Goal: Task Accomplishment & Management: Use online tool/utility

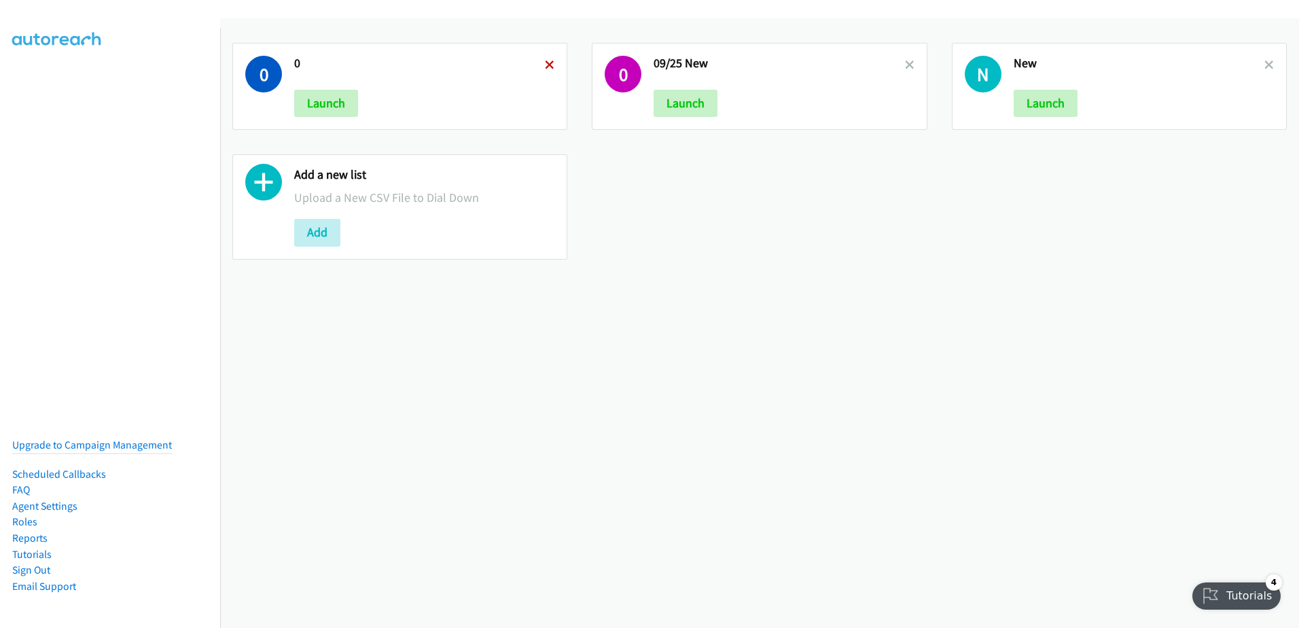
click at [550, 62] on icon at bounding box center [550, 66] width 10 height 10
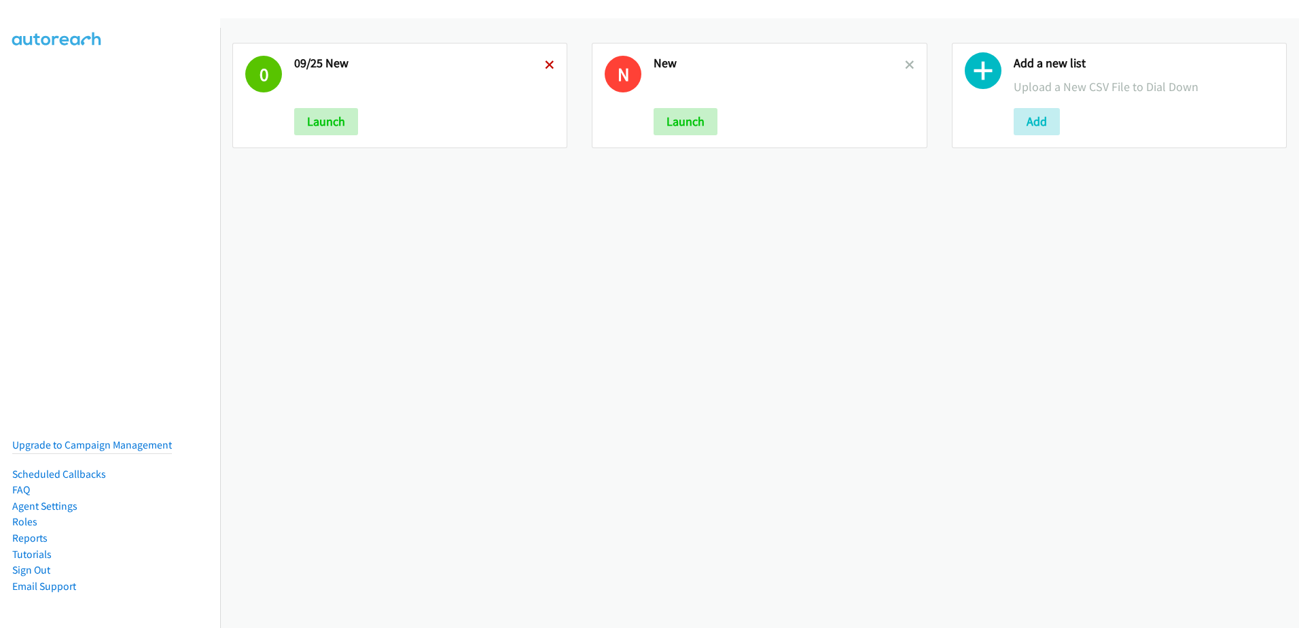
click at [547, 62] on icon at bounding box center [550, 66] width 10 height 10
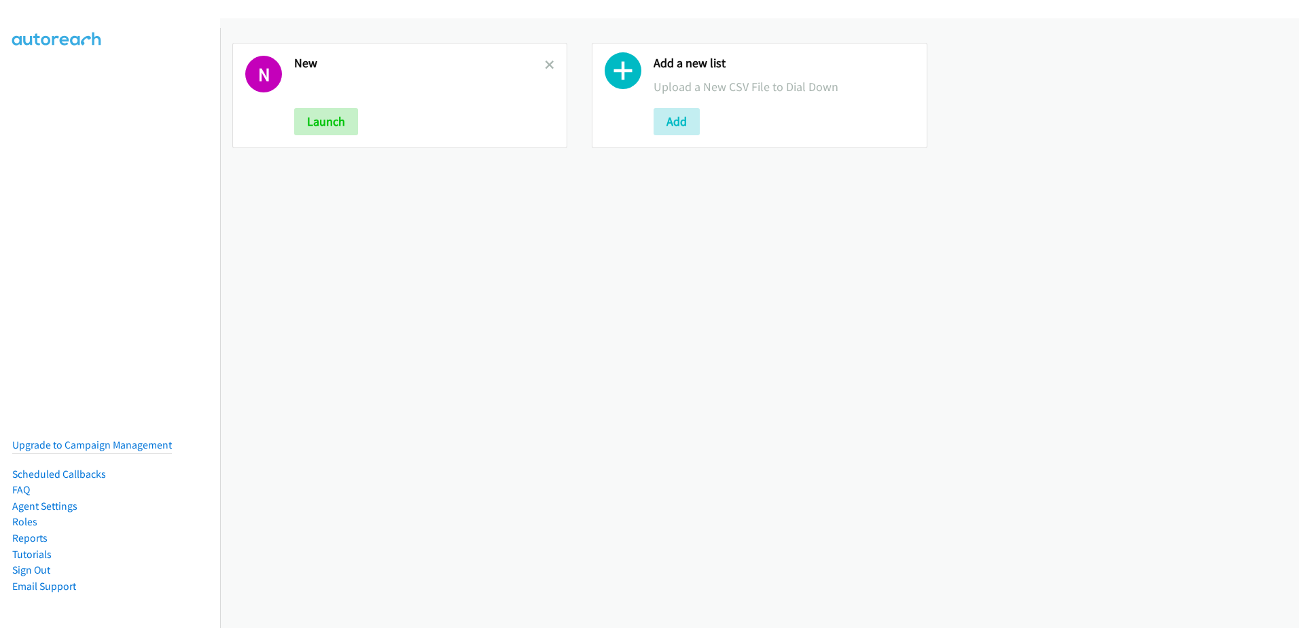
click at [547, 62] on icon at bounding box center [550, 66] width 10 height 10
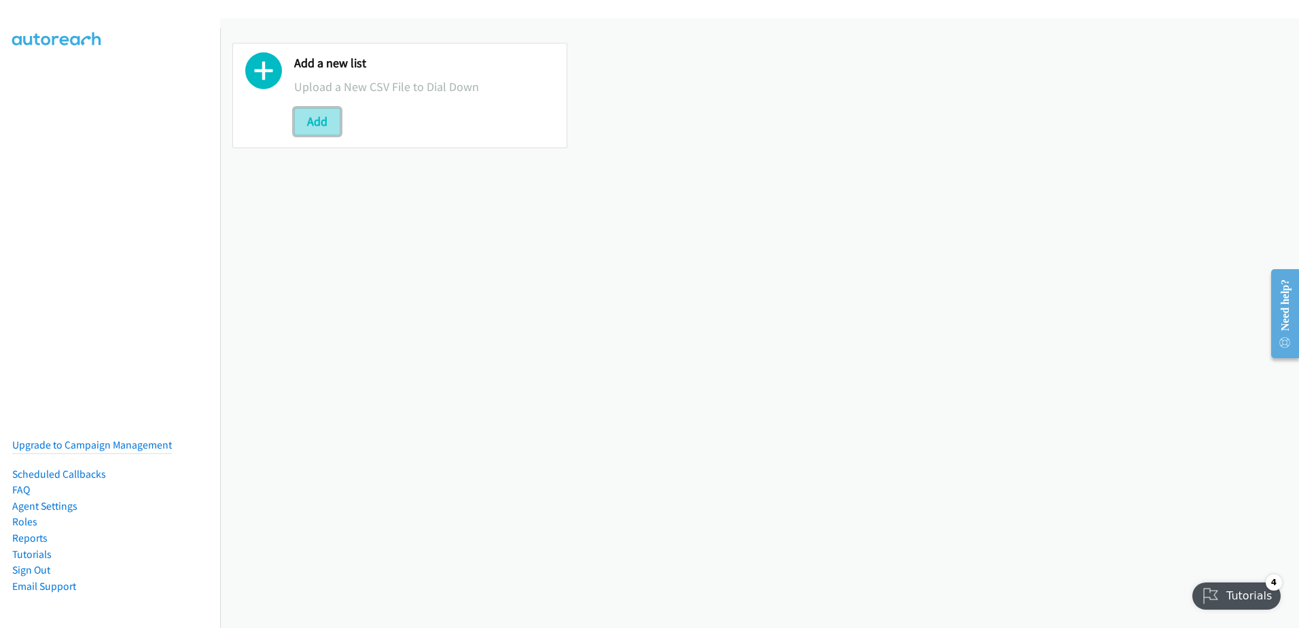
click at [300, 130] on button "Add" at bounding box center [317, 121] width 46 height 27
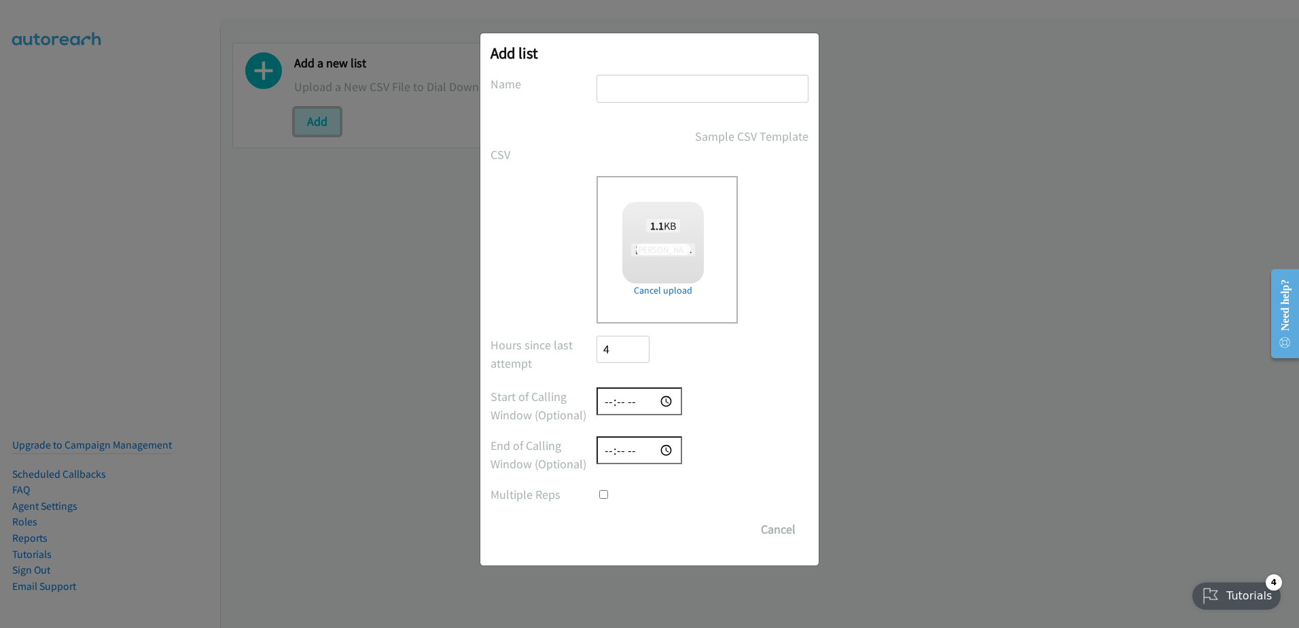
checkbox input "true"
drag, startPoint x: 623, startPoint y: 86, endPoint x: 632, endPoint y: 89, distance: 9.2
click at [624, 87] on input "text" at bounding box center [702, 89] width 212 height 28
type input "09/26 new leads"
click at [628, 529] on input "Save List" at bounding box center [631, 529] width 71 height 27
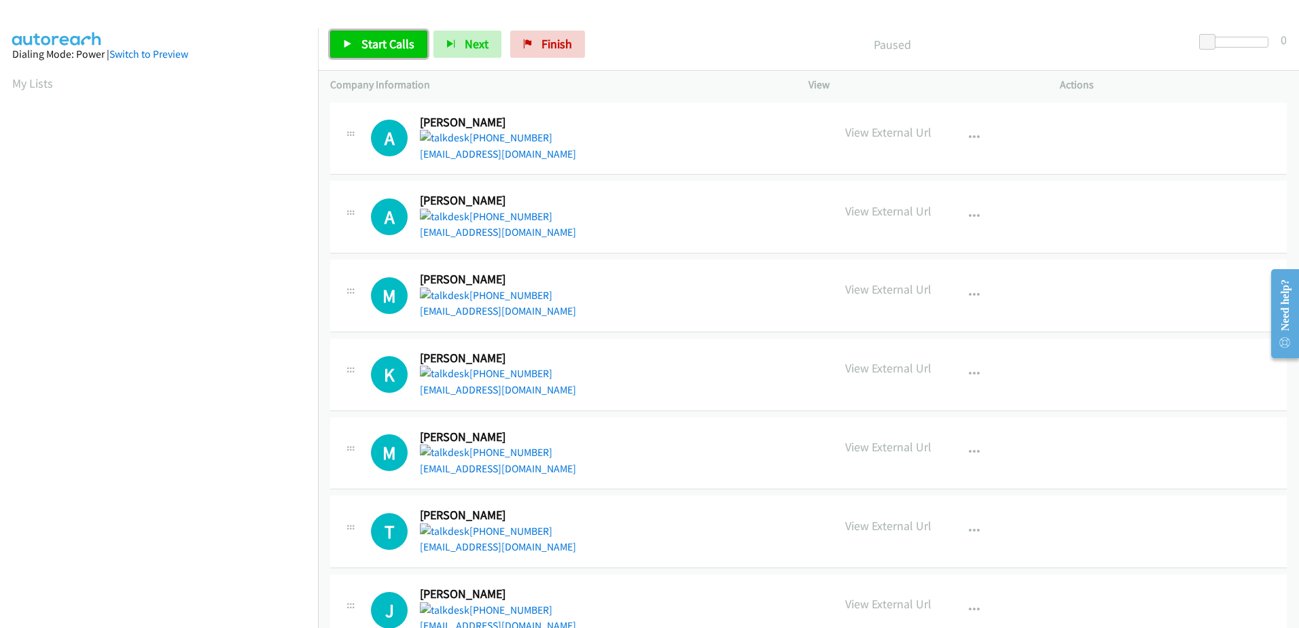
click at [365, 47] on span "Start Calls" at bounding box center [387, 44] width 53 height 16
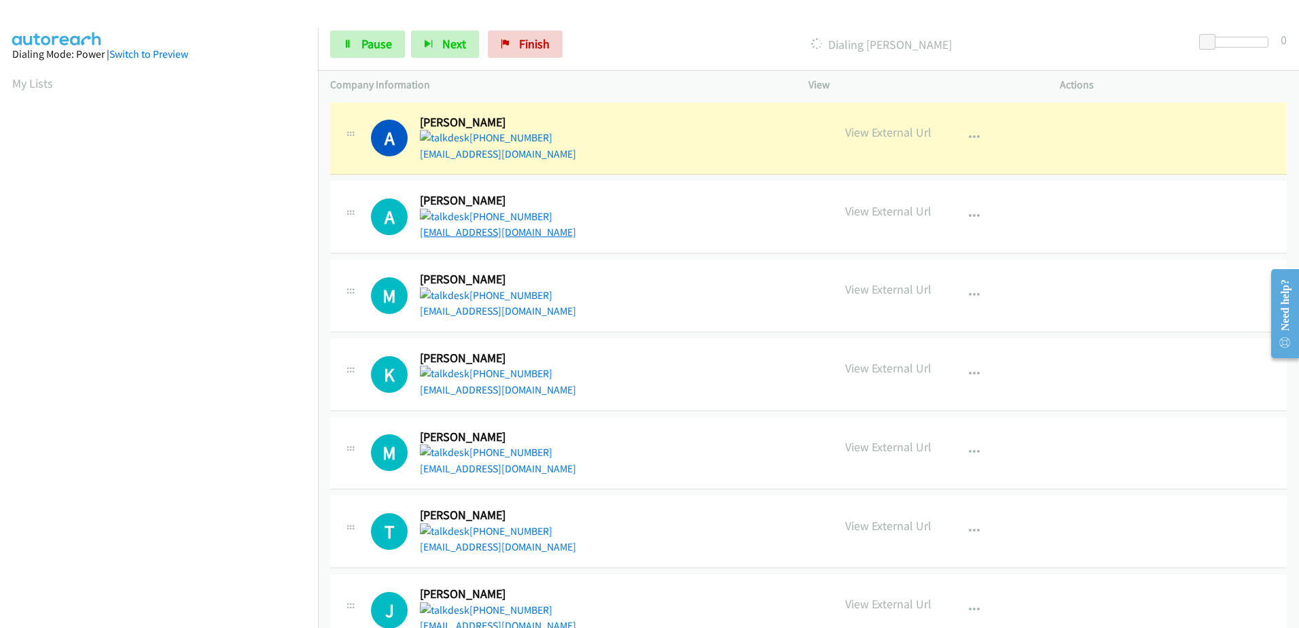
scroll to position [134, 0]
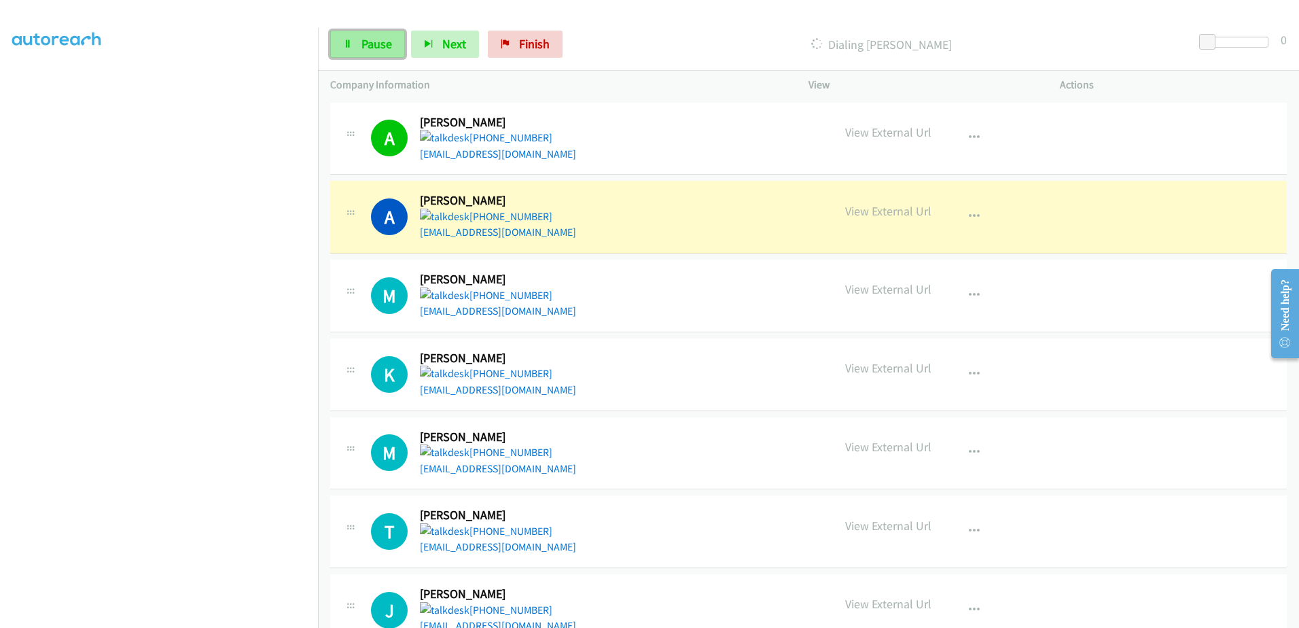
click at [382, 41] on span "Pause" at bounding box center [376, 44] width 31 height 16
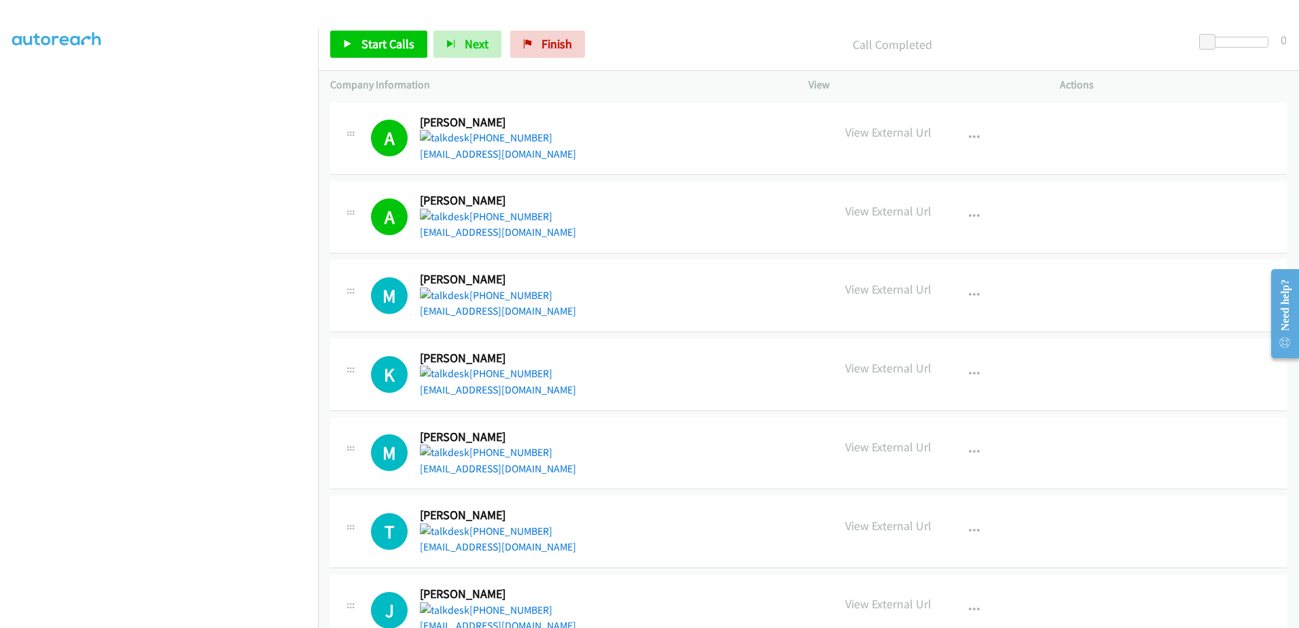
click at [365, 29] on div "Start Calls Pause Next Finish Call Completed 0" at bounding box center [808, 44] width 981 height 52
click at [377, 52] on link "Start Calls" at bounding box center [378, 44] width 97 height 27
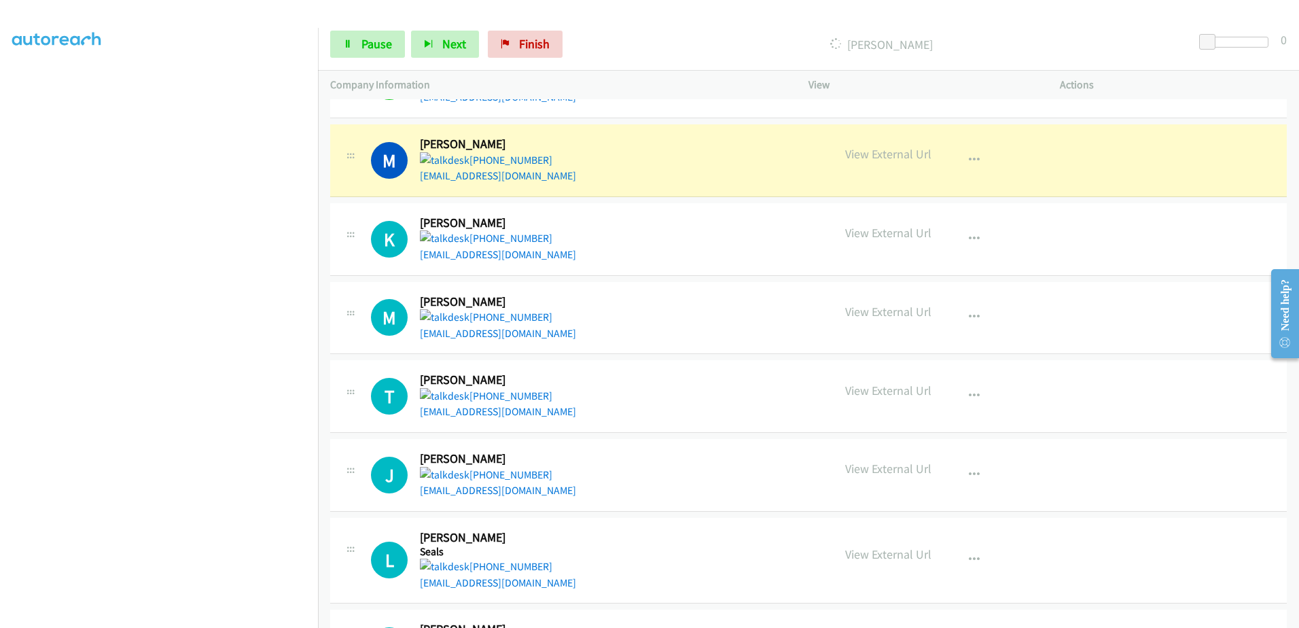
scroll to position [136, 0]
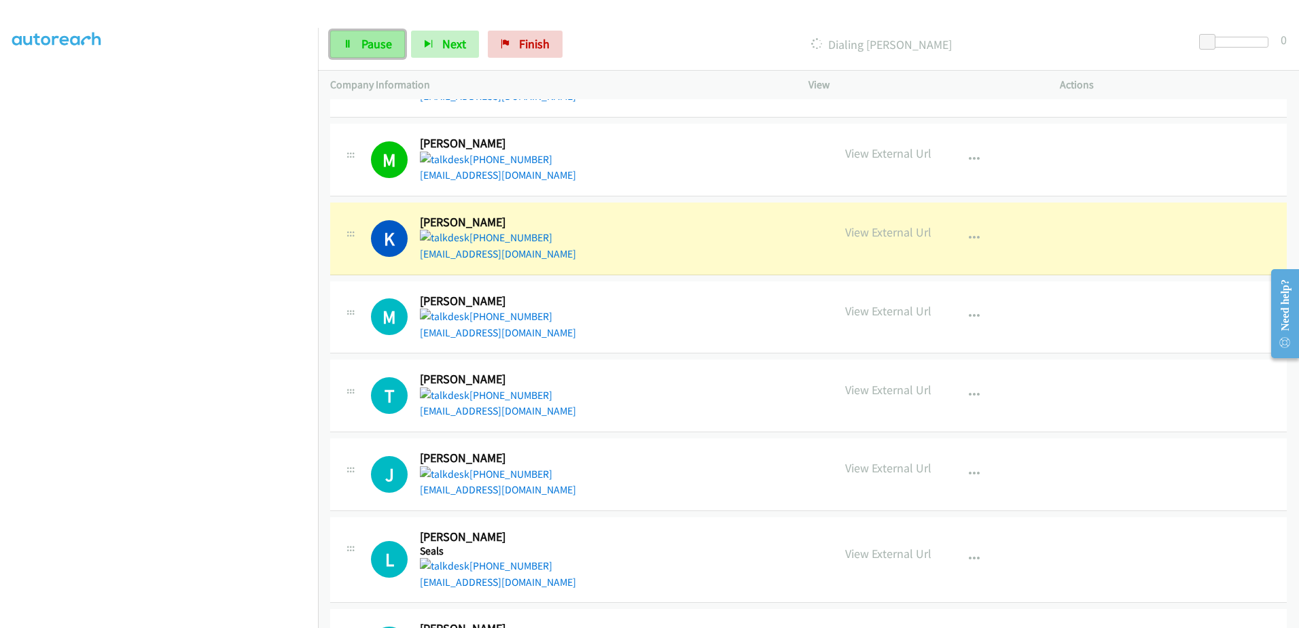
click at [375, 40] on span "Pause" at bounding box center [376, 44] width 31 height 16
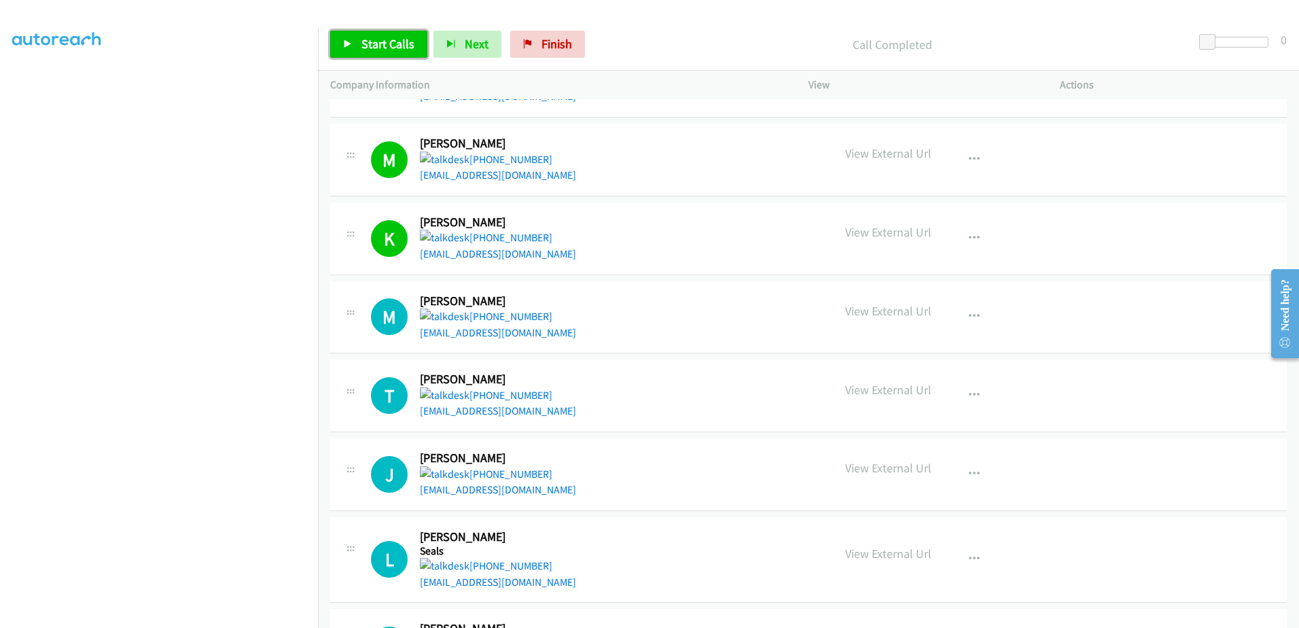
click at [383, 50] on span "Start Calls" at bounding box center [387, 44] width 53 height 16
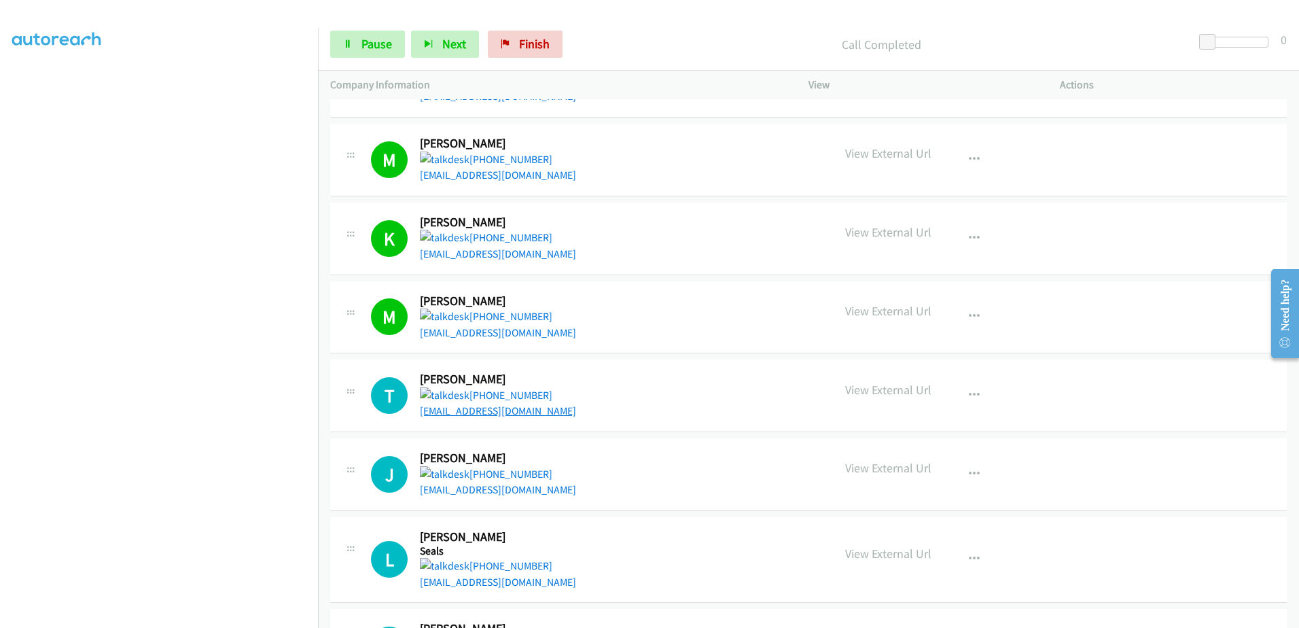
drag, startPoint x: 448, startPoint y: 421, endPoint x: 419, endPoint y: 408, distance: 31.6
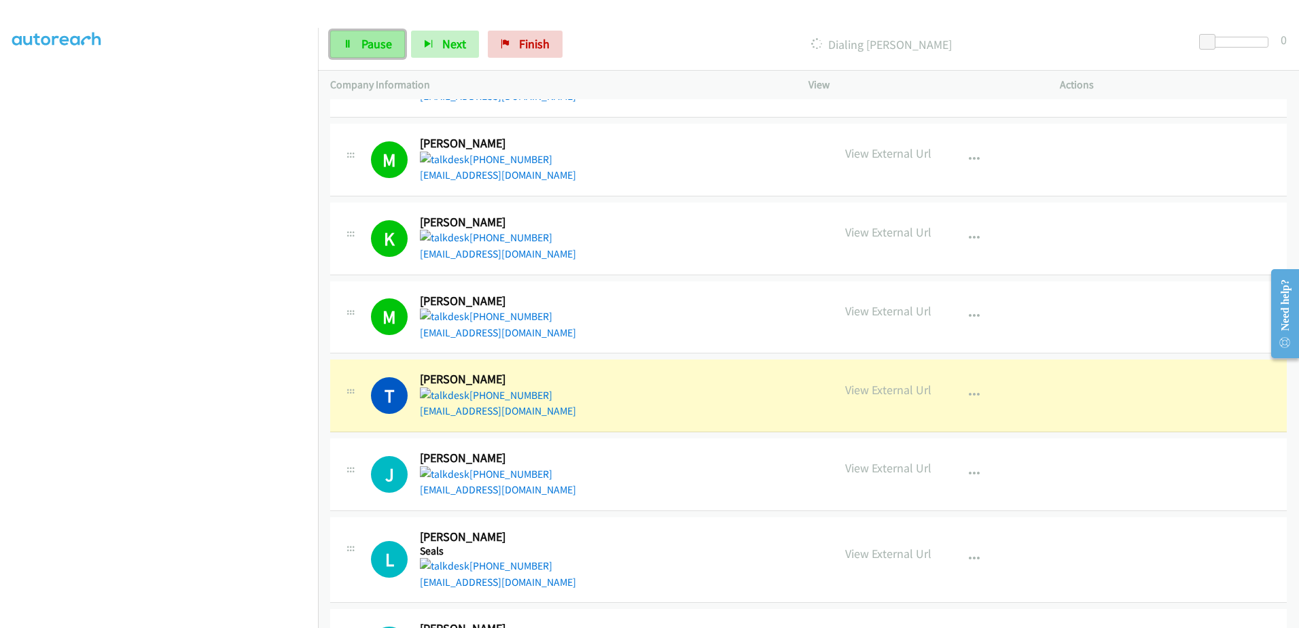
click at [356, 35] on link "Pause" at bounding box center [367, 44] width 75 height 27
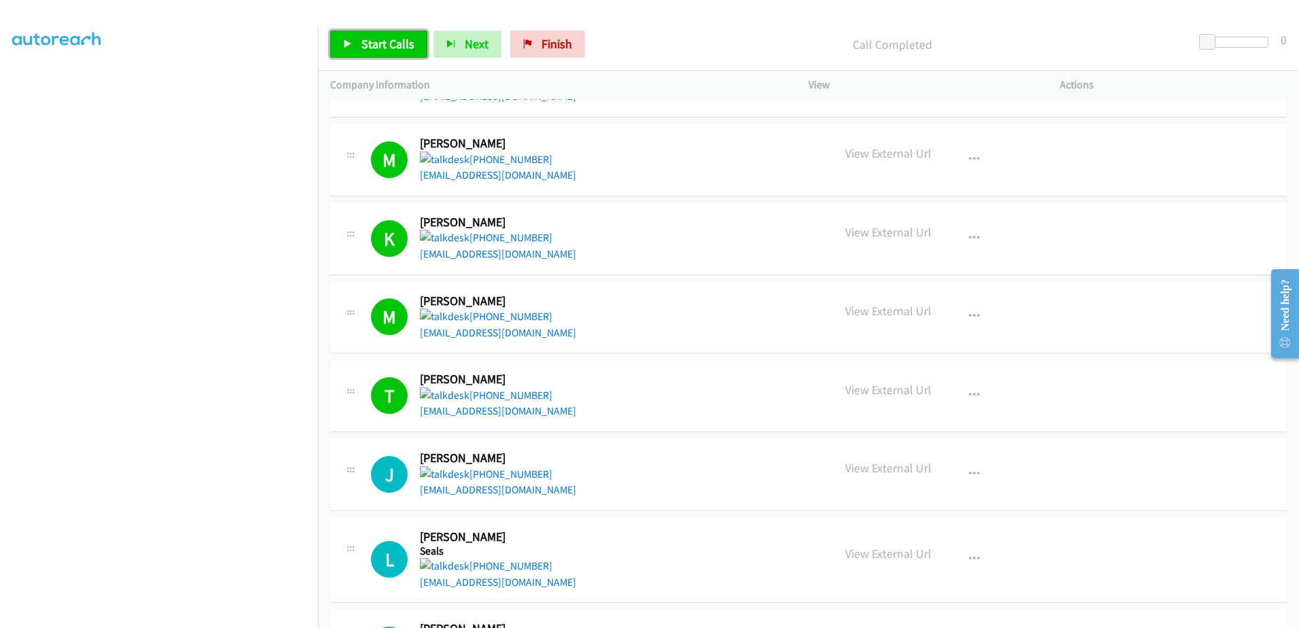
click at [377, 41] on span "Start Calls" at bounding box center [387, 44] width 53 height 16
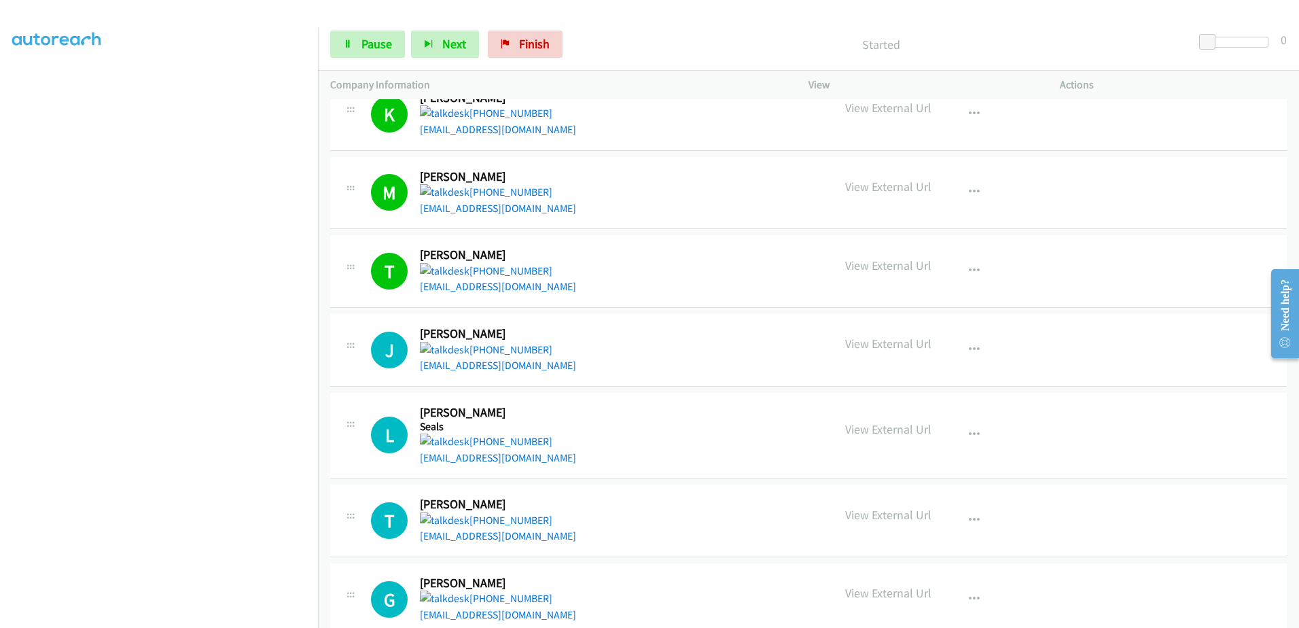
scroll to position [272, 0]
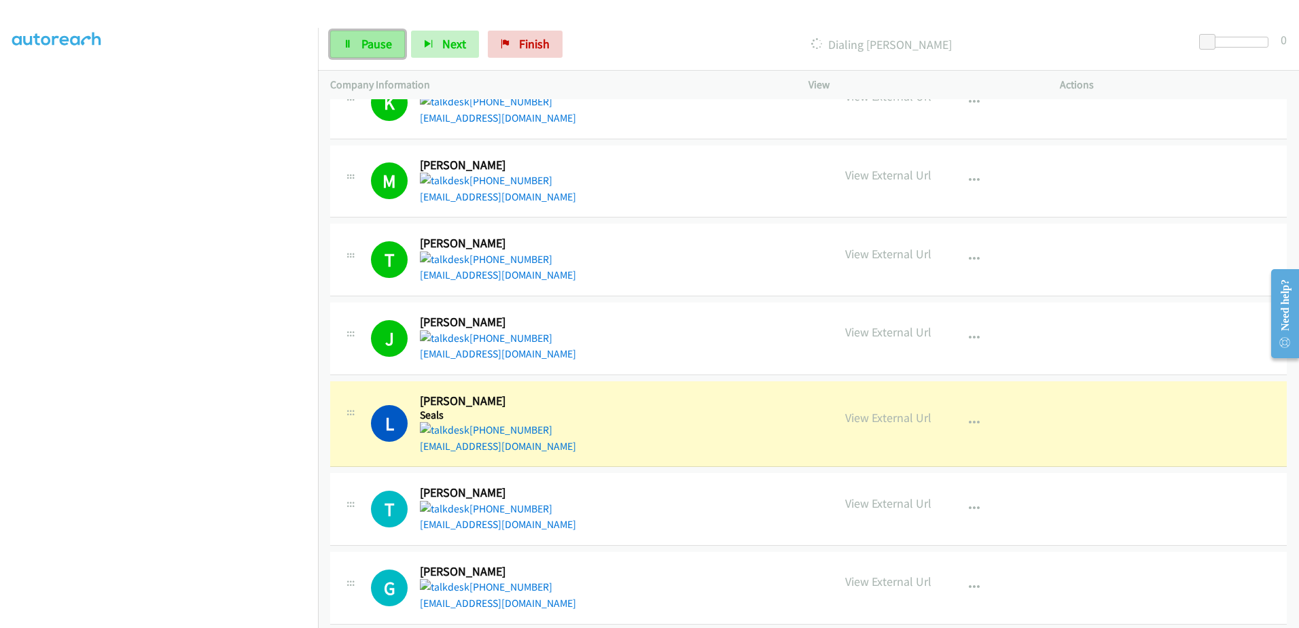
click at [360, 48] on link "Pause" at bounding box center [367, 44] width 75 height 27
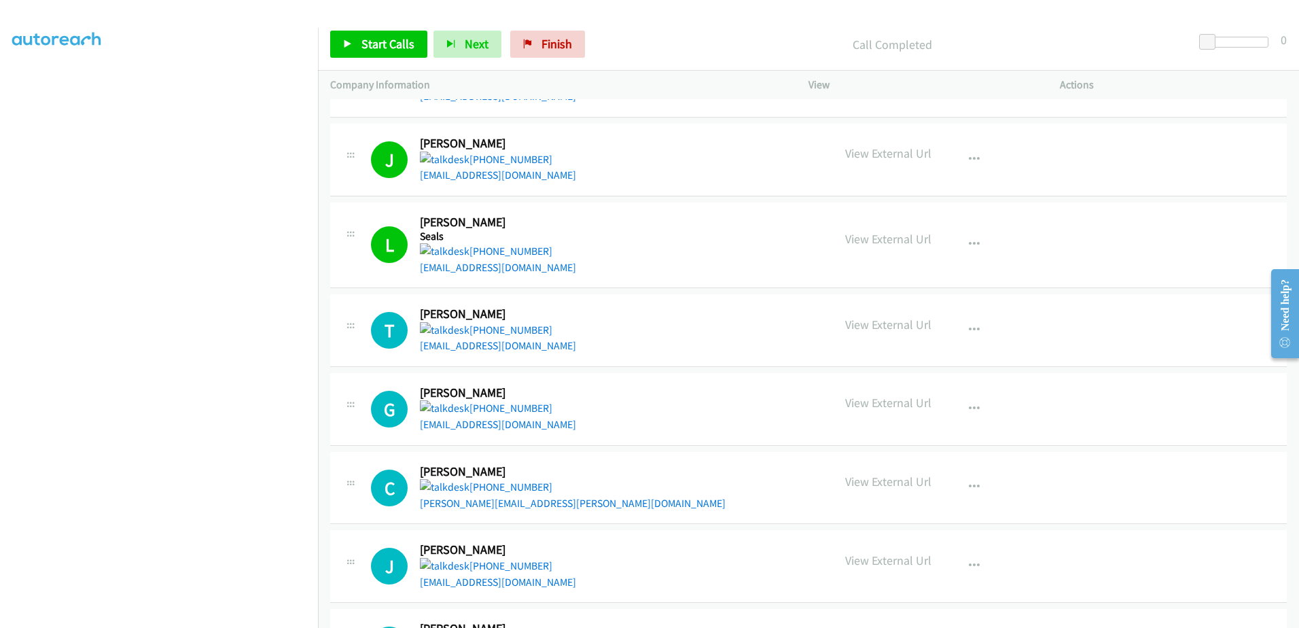
scroll to position [543, 0]
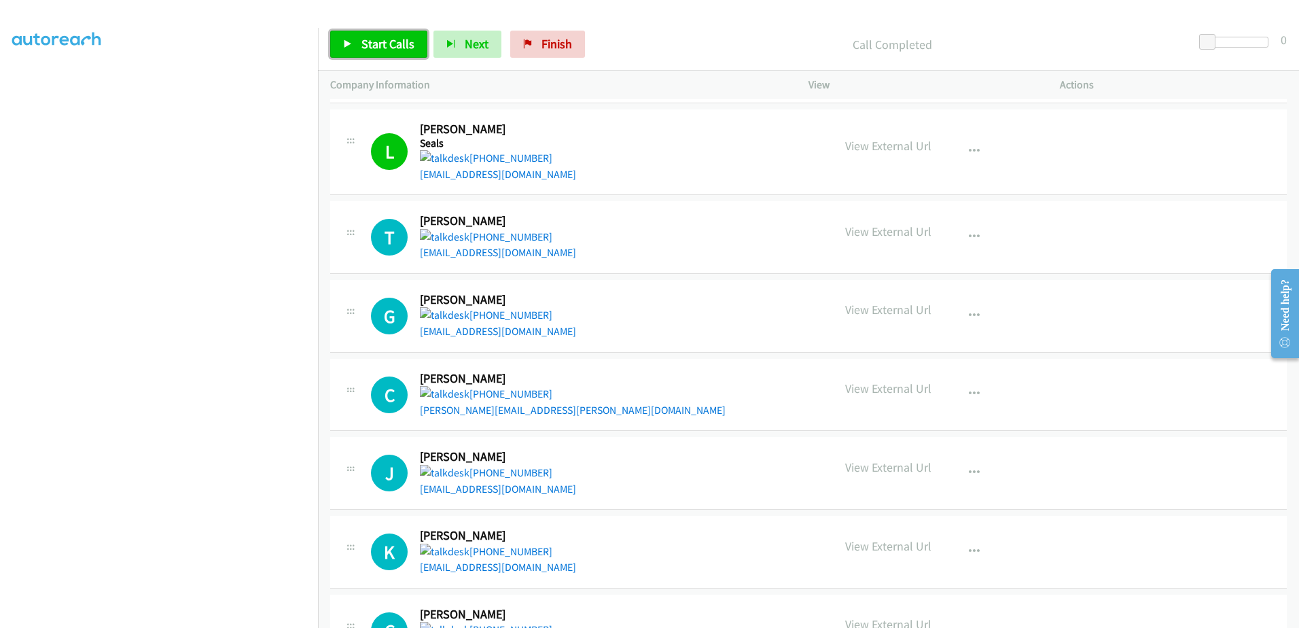
click at [377, 50] on span "Start Calls" at bounding box center [387, 44] width 53 height 16
click at [359, 52] on link "Pause" at bounding box center [367, 44] width 75 height 27
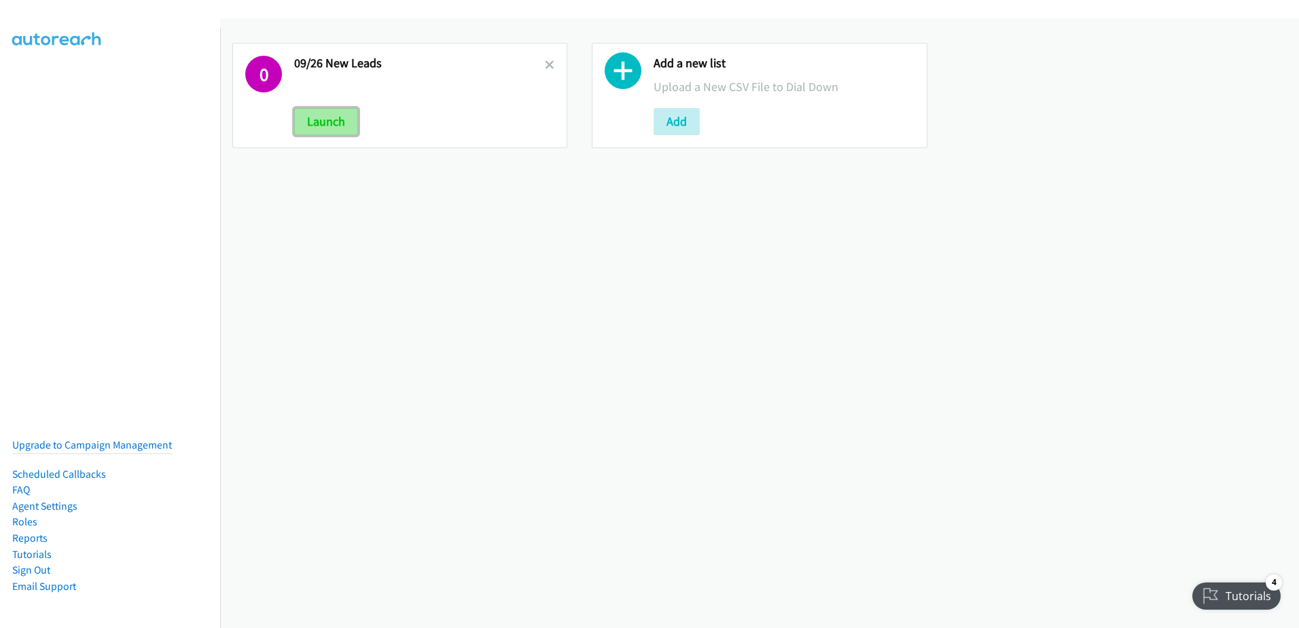
click at [325, 120] on button "Launch" at bounding box center [326, 121] width 64 height 27
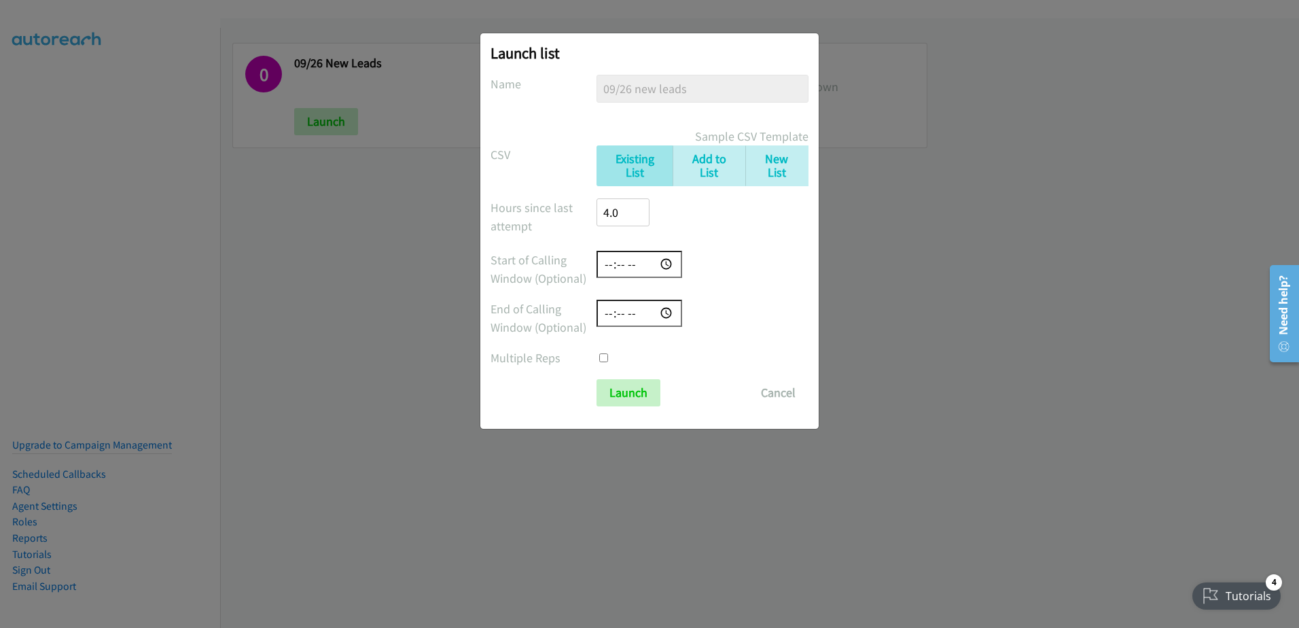
click at [651, 377] on form "No phone fields were returned for that Report or List View Please upload a csv …" at bounding box center [649, 240] width 318 height 331
click at [636, 397] on input "Launch" at bounding box center [628, 392] width 64 height 27
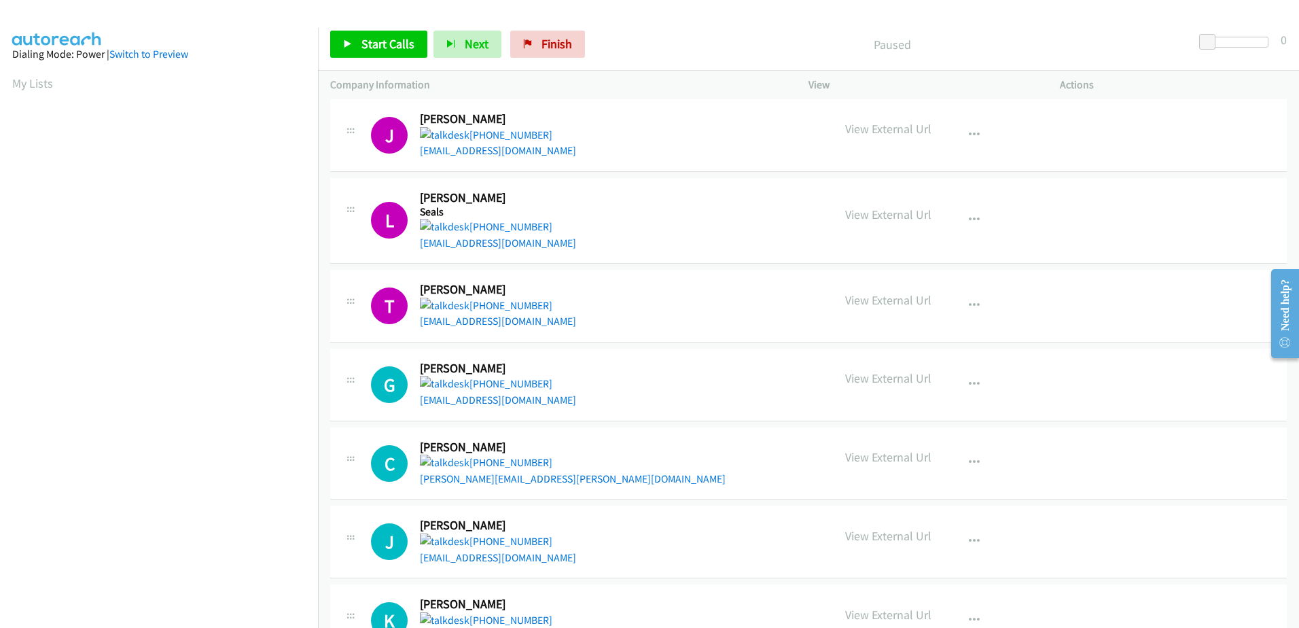
scroll to position [475, 0]
drag, startPoint x: 653, startPoint y: 293, endPoint x: 740, endPoint y: 295, distance: 86.9
click at [973, 304] on icon "button" at bounding box center [974, 305] width 11 height 11
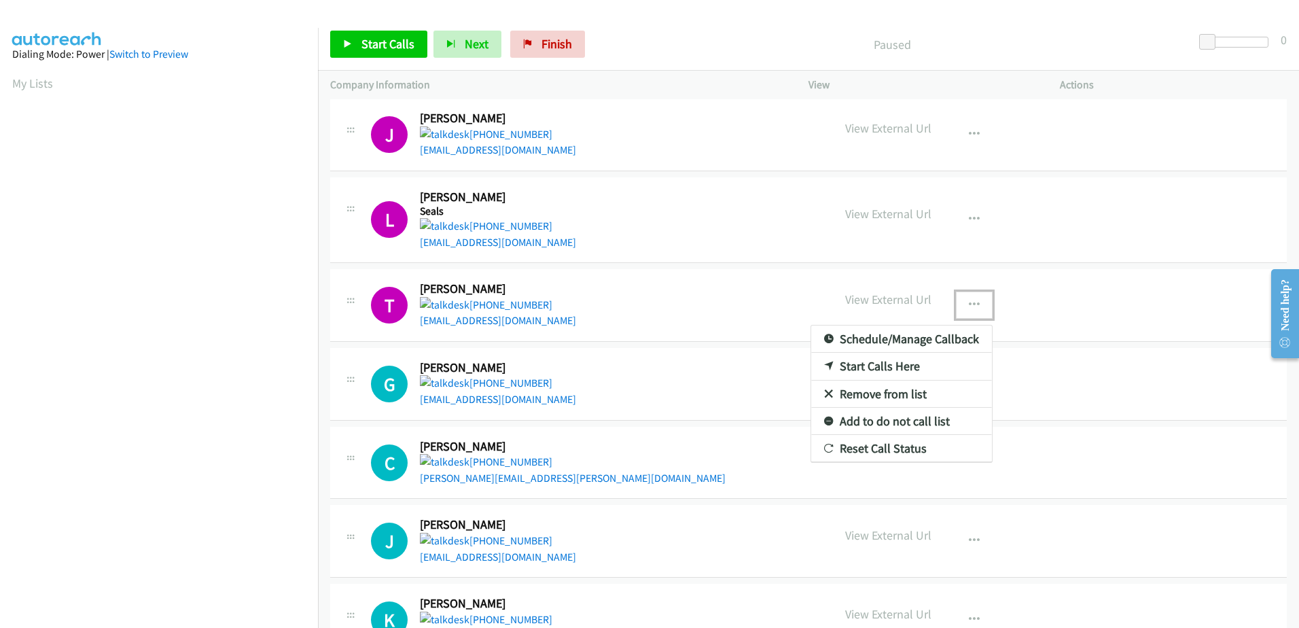
click at [888, 365] on link "Start Calls Here" at bounding box center [901, 365] width 181 height 27
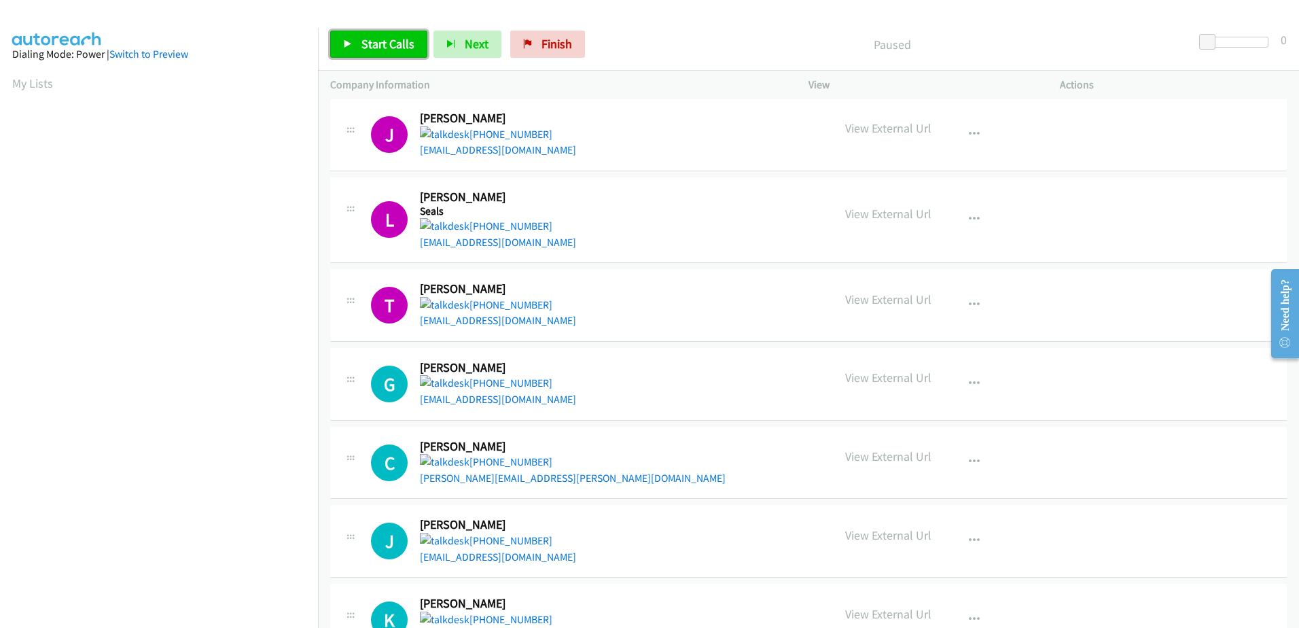
click at [376, 37] on span "Start Calls" at bounding box center [387, 44] width 53 height 16
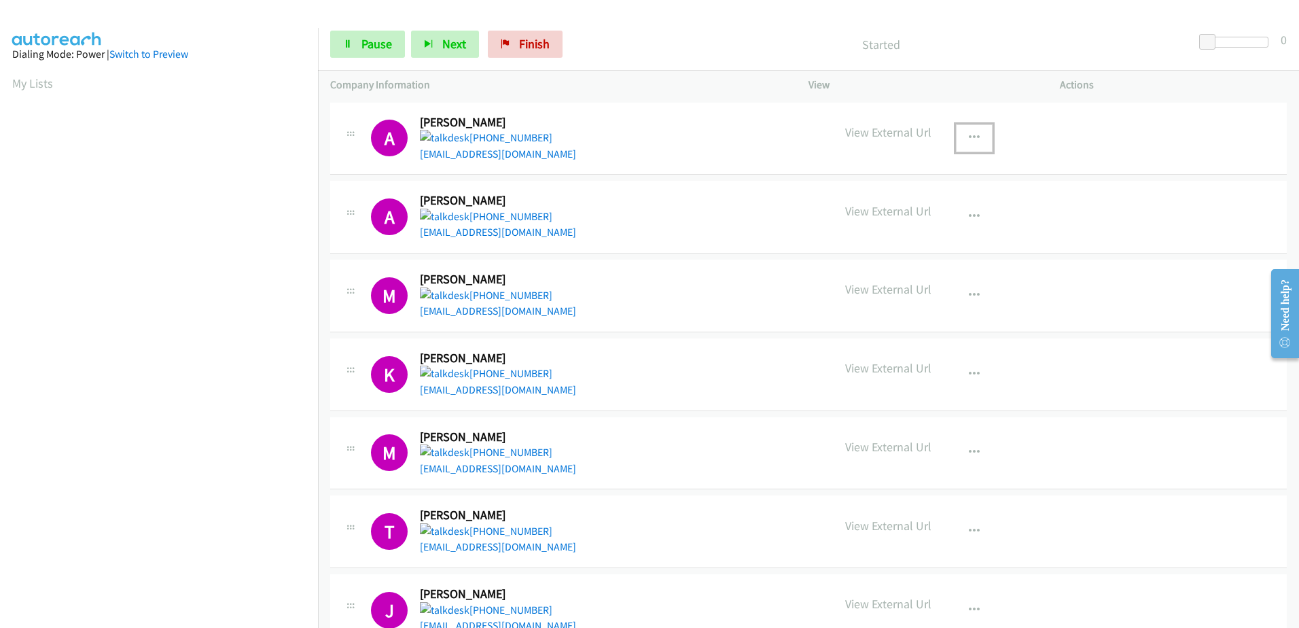
click at [966, 130] on button "button" at bounding box center [974, 137] width 37 height 27
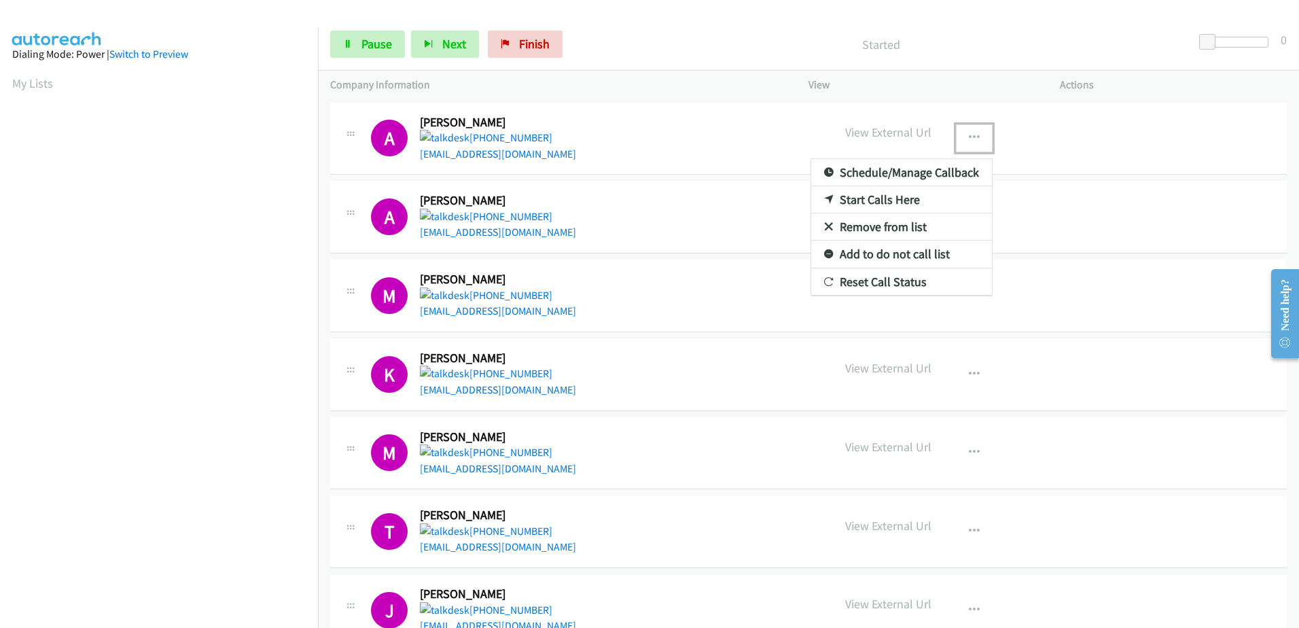
click at [882, 227] on link "Remove from list" at bounding box center [901, 226] width 181 height 27
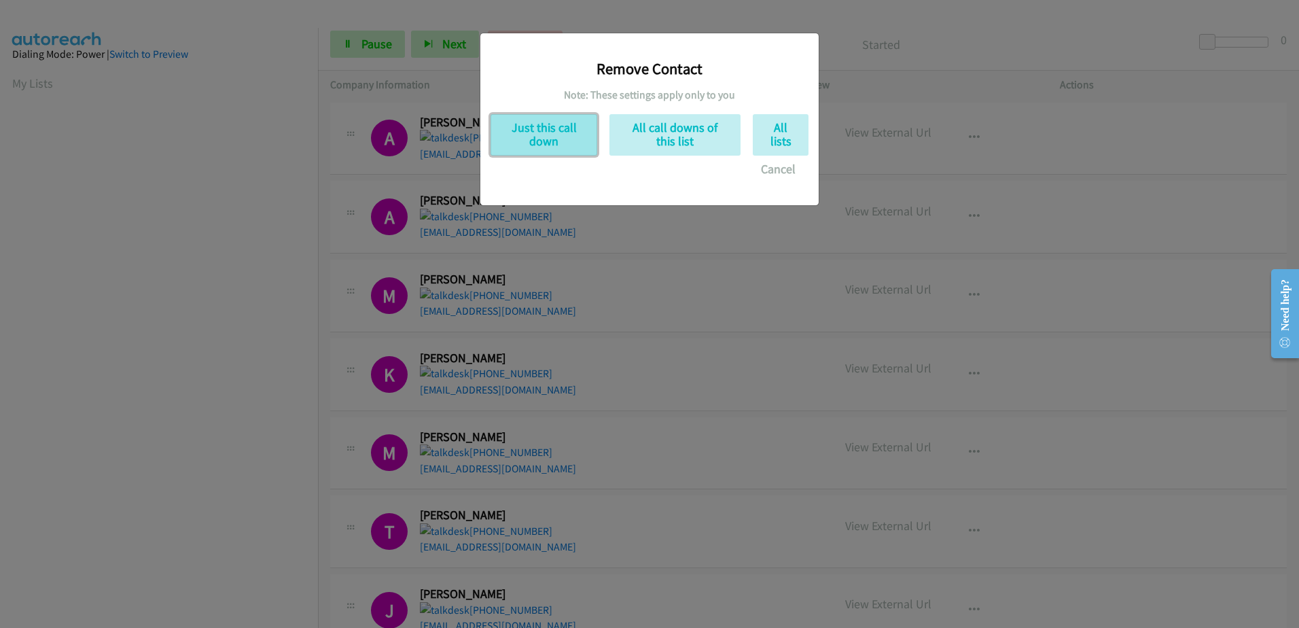
click at [528, 135] on button "Just this call down" at bounding box center [543, 134] width 107 height 41
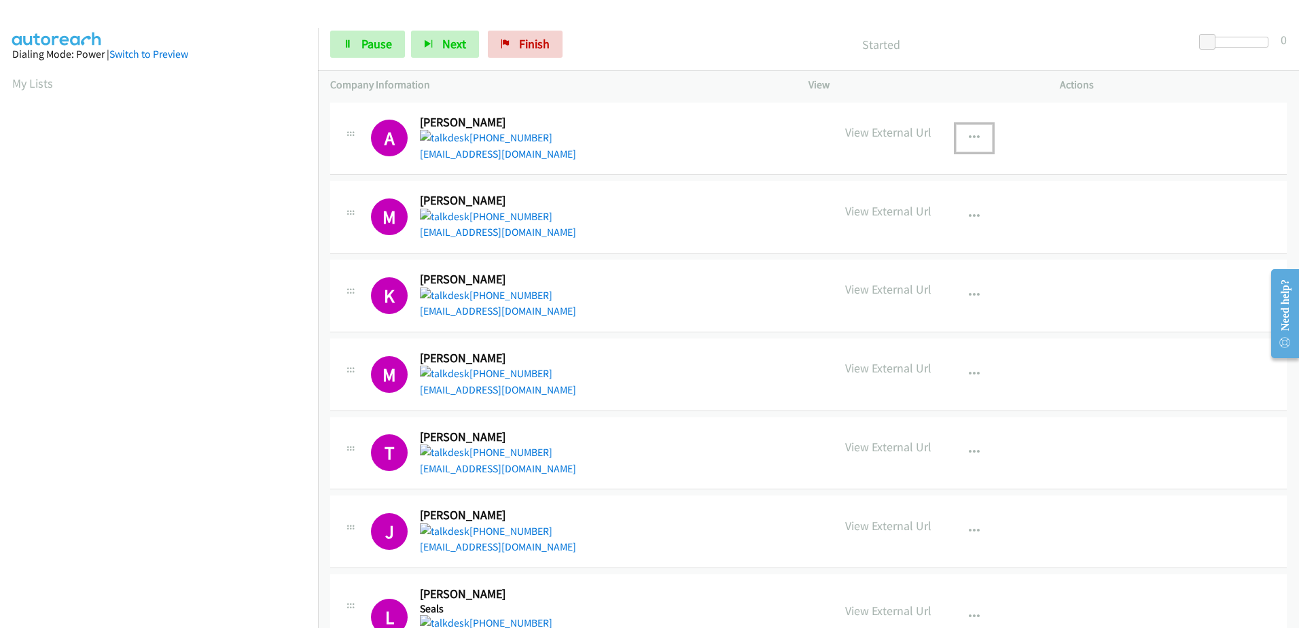
click at [971, 132] on icon "button" at bounding box center [974, 137] width 11 height 11
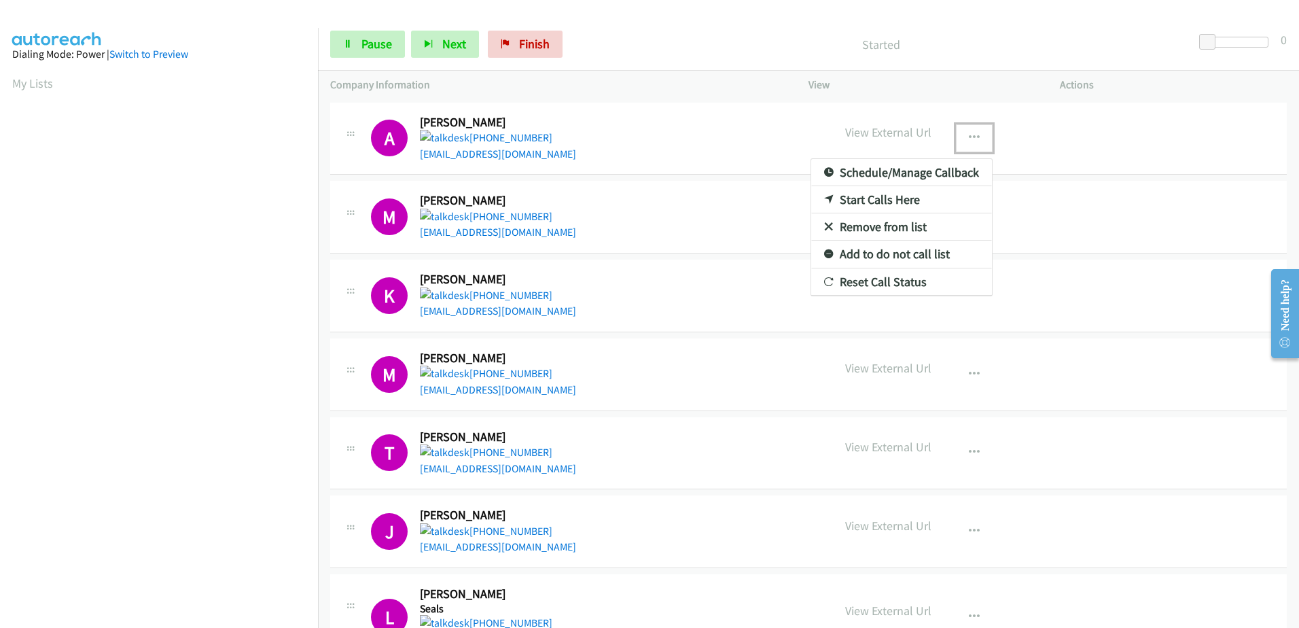
click at [878, 228] on link "Remove from list" at bounding box center [901, 226] width 181 height 27
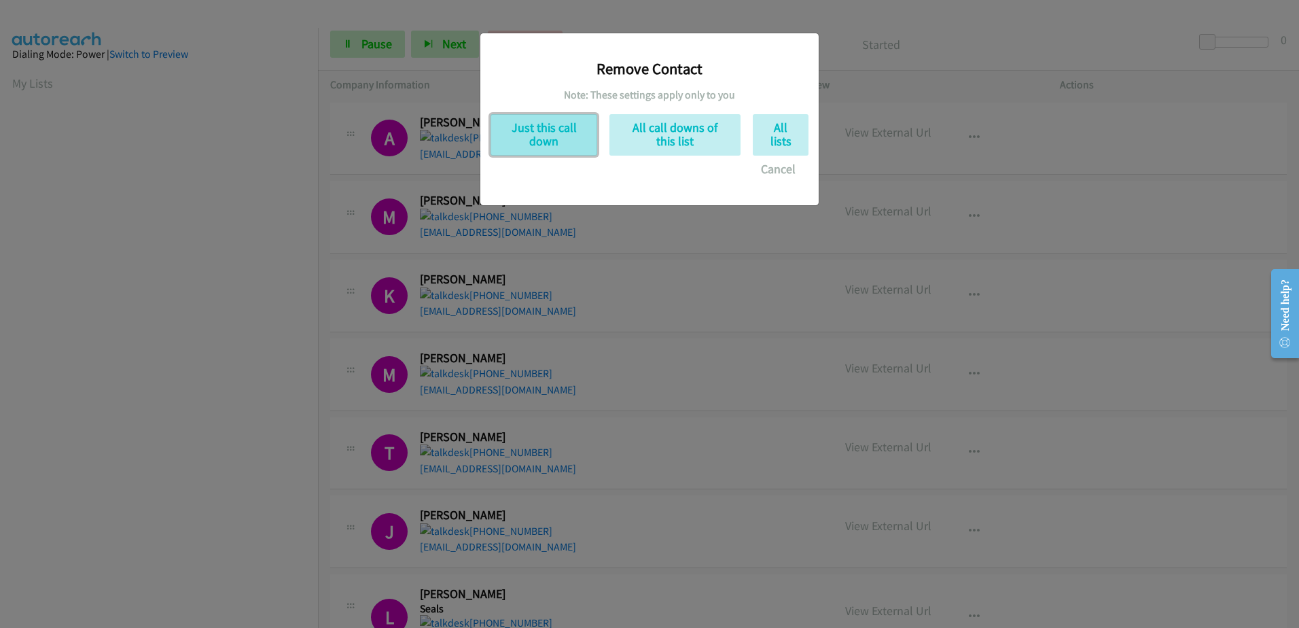
click at [537, 143] on button "Just this call down" at bounding box center [543, 134] width 107 height 41
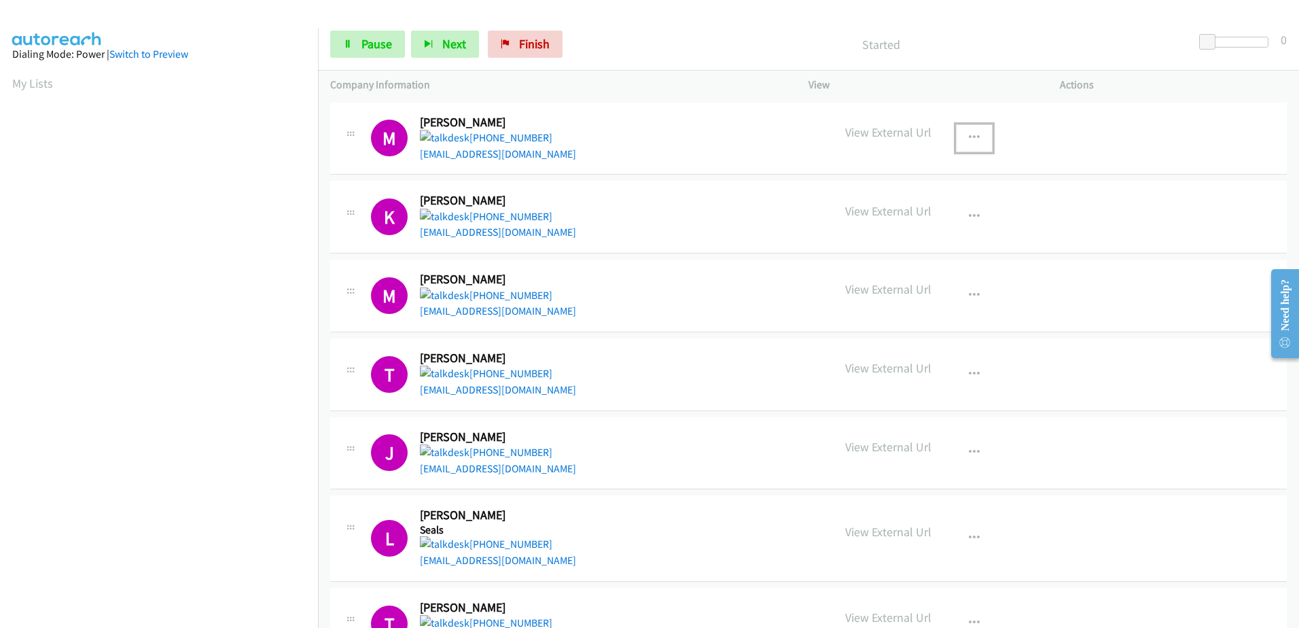
click at [962, 131] on button "button" at bounding box center [974, 137] width 37 height 27
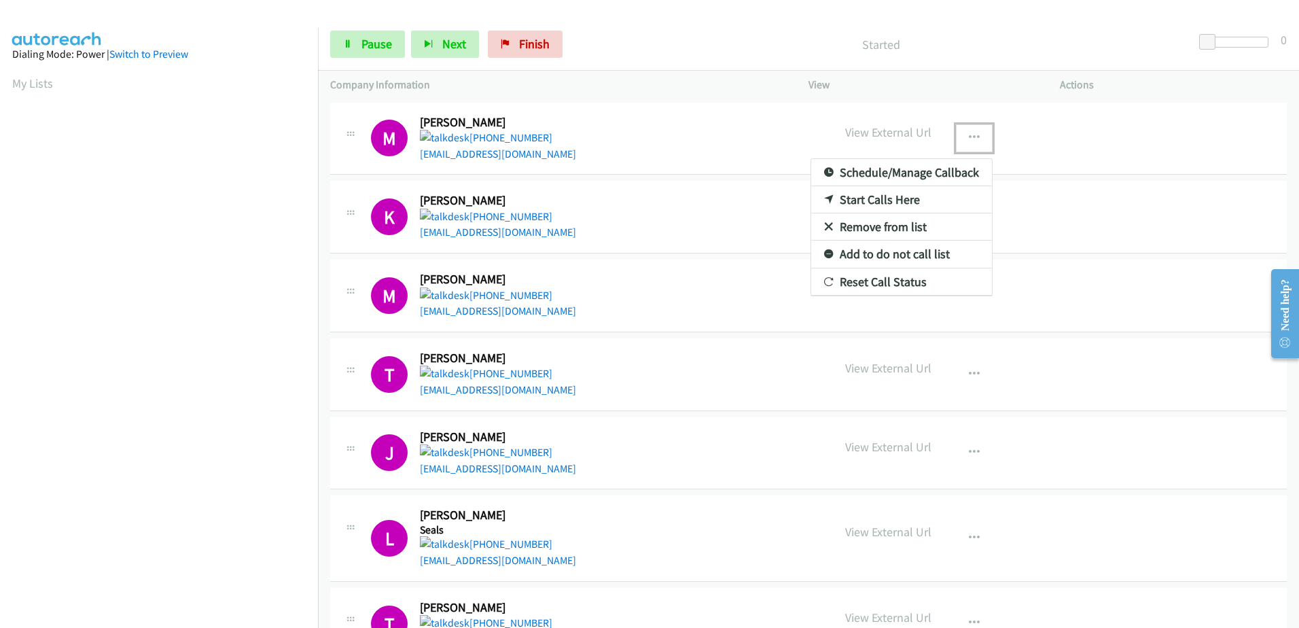
click at [861, 228] on link "Remove from list" at bounding box center [901, 226] width 181 height 27
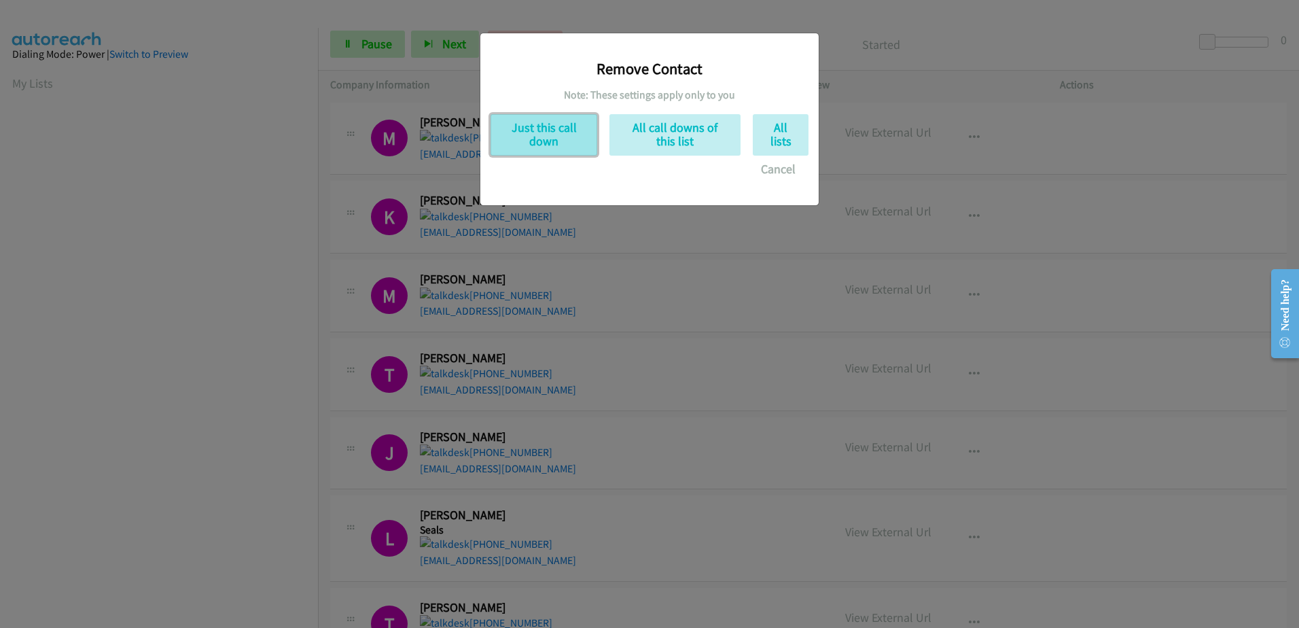
click at [554, 146] on button "Just this call down" at bounding box center [543, 134] width 107 height 41
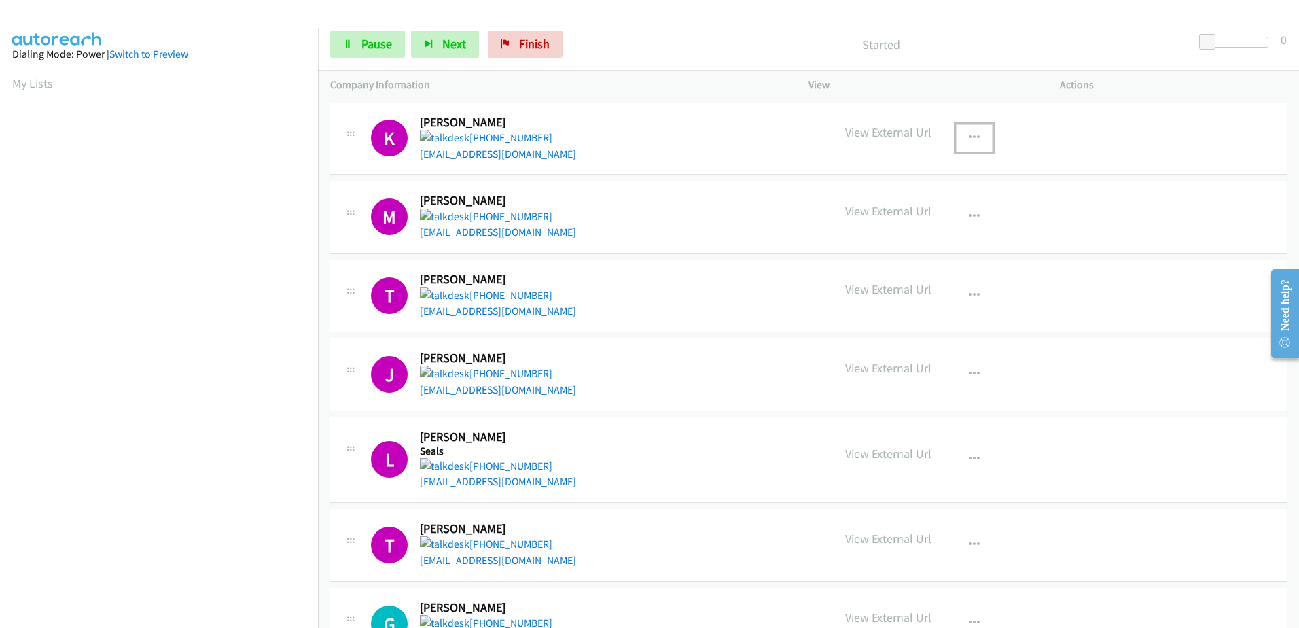
click at [969, 134] on icon "button" at bounding box center [974, 137] width 11 height 11
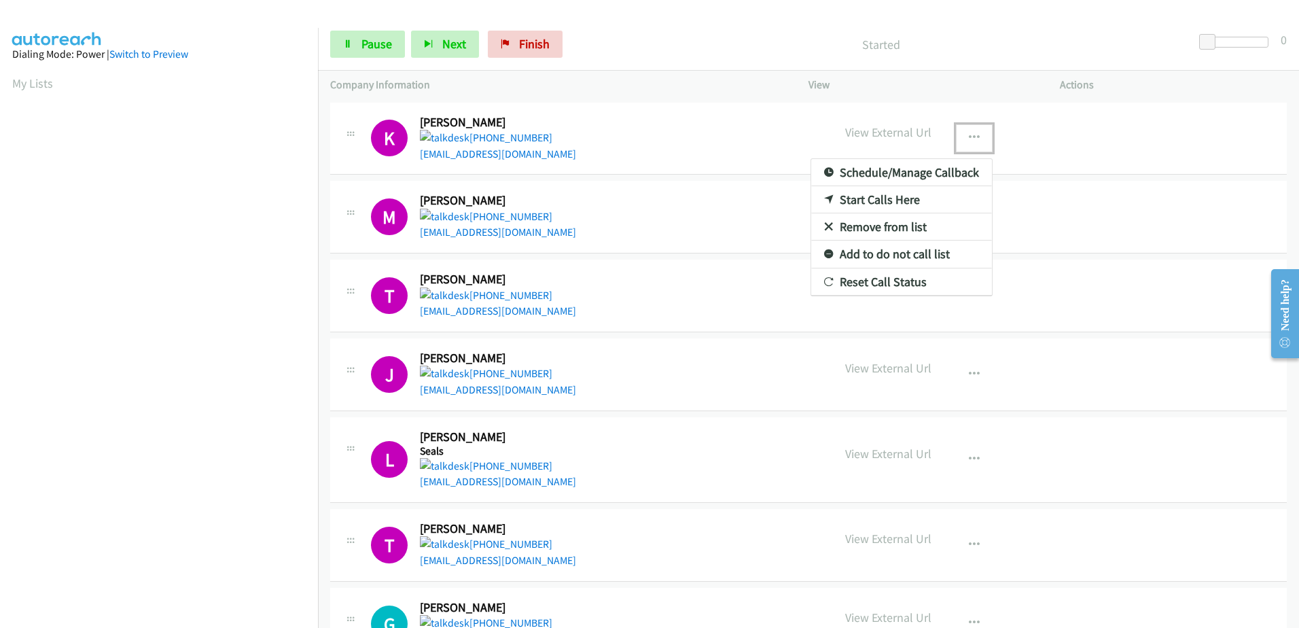
click at [856, 221] on link "Remove from list" at bounding box center [901, 226] width 181 height 27
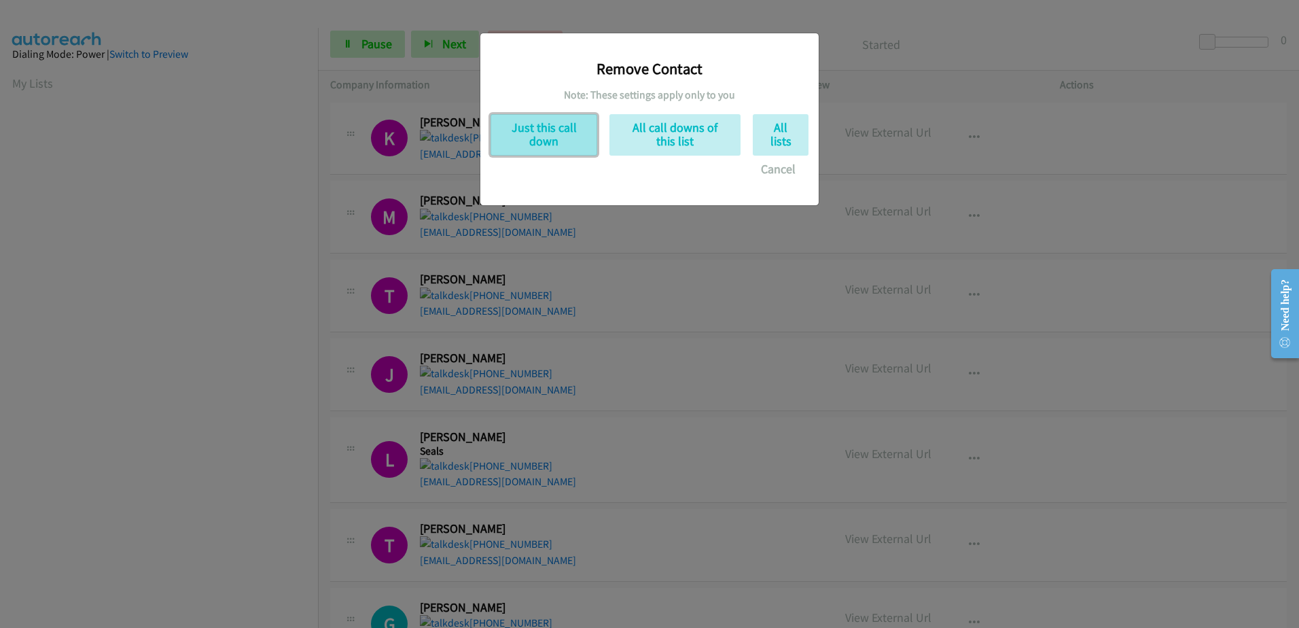
click at [559, 140] on button "Just this call down" at bounding box center [543, 134] width 107 height 41
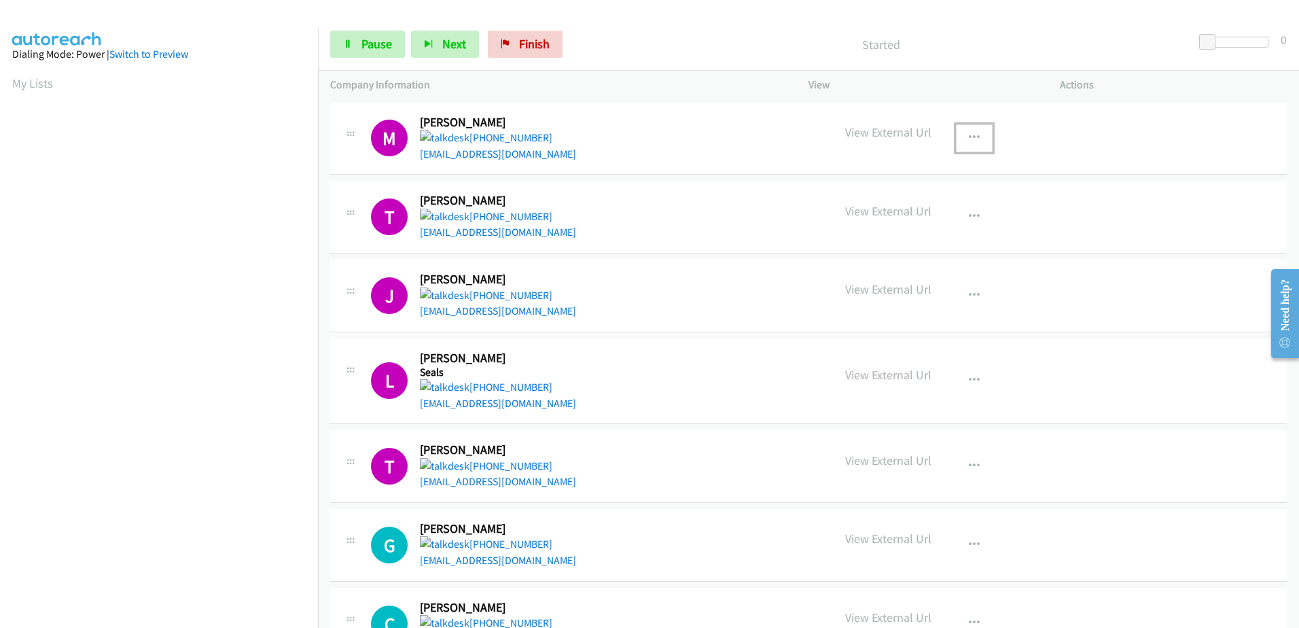
drag, startPoint x: 965, startPoint y: 138, endPoint x: 941, endPoint y: 141, distance: 24.0
click at [969, 139] on icon "button" at bounding box center [974, 137] width 11 height 11
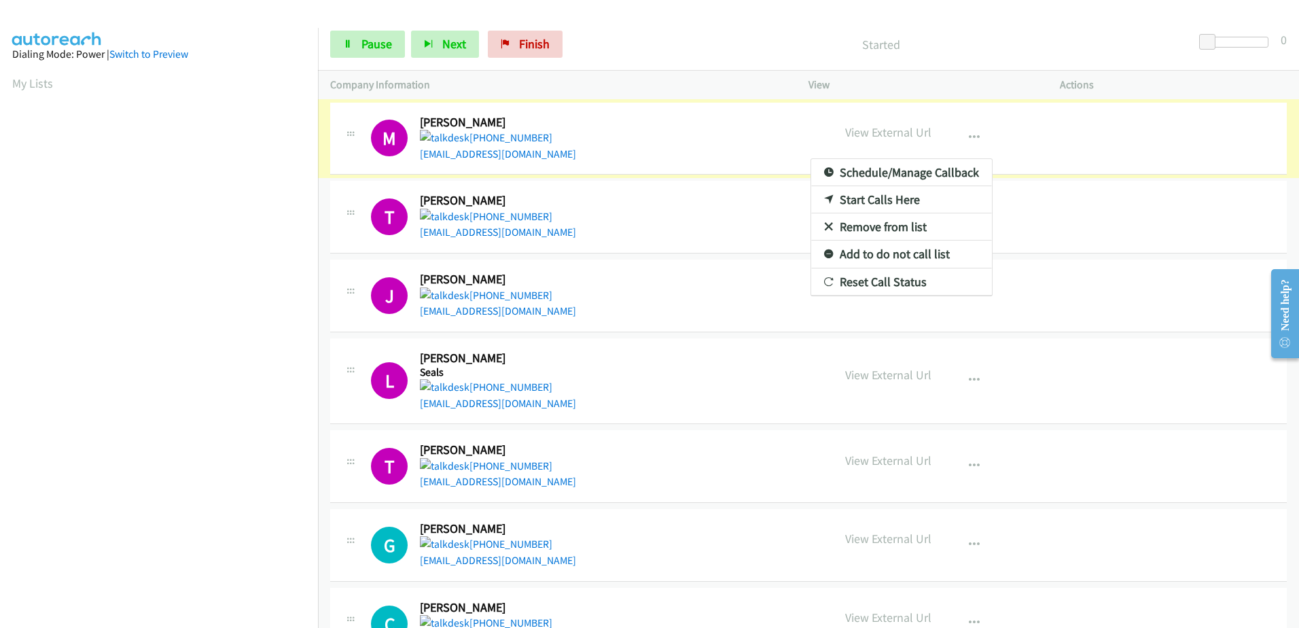
click at [371, 43] on div at bounding box center [649, 314] width 1299 height 628
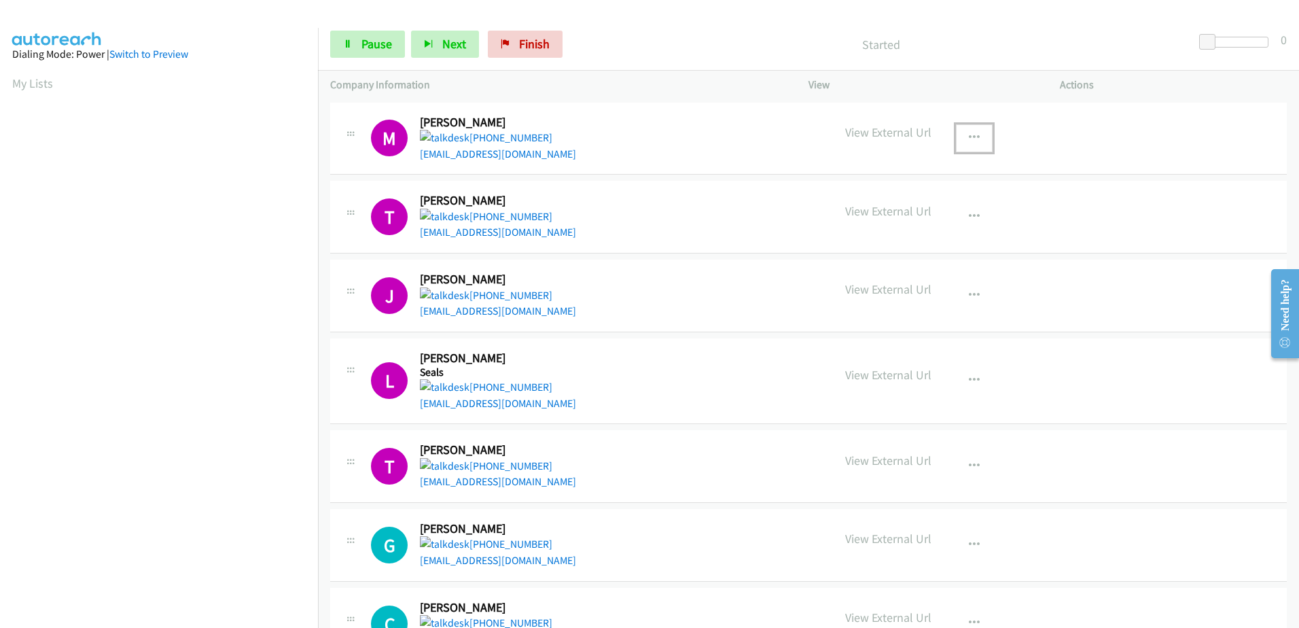
click at [975, 134] on button "button" at bounding box center [974, 137] width 37 height 27
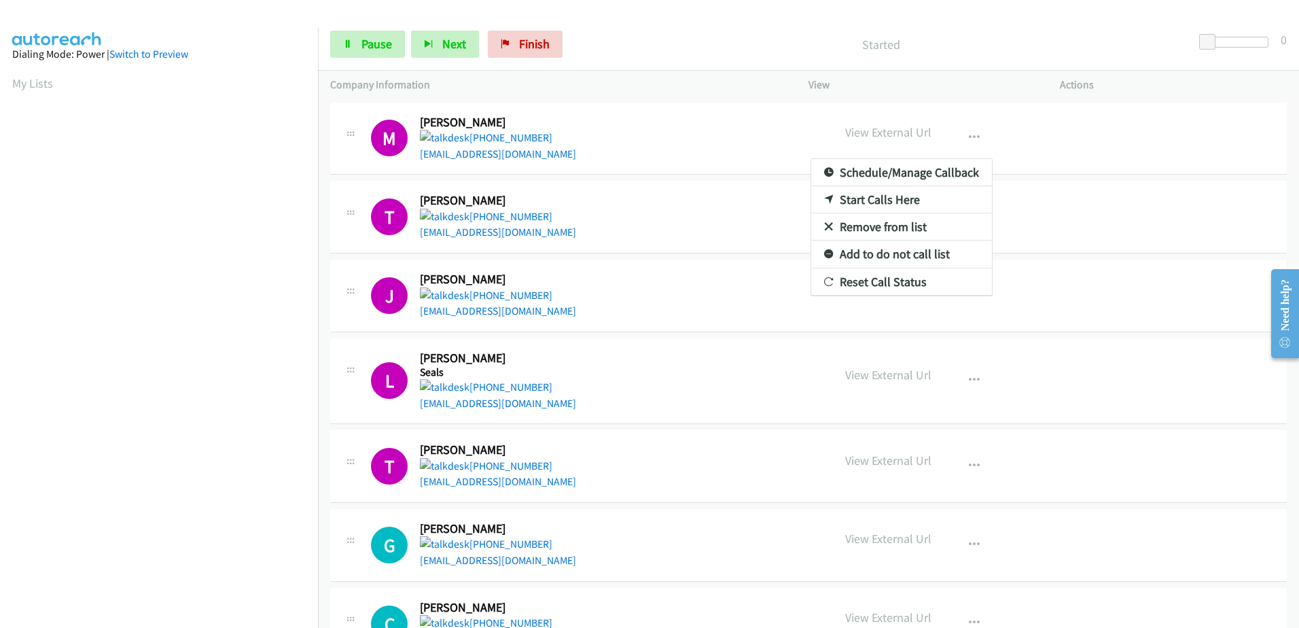
click at [907, 222] on link "Remove from list" at bounding box center [901, 226] width 181 height 27
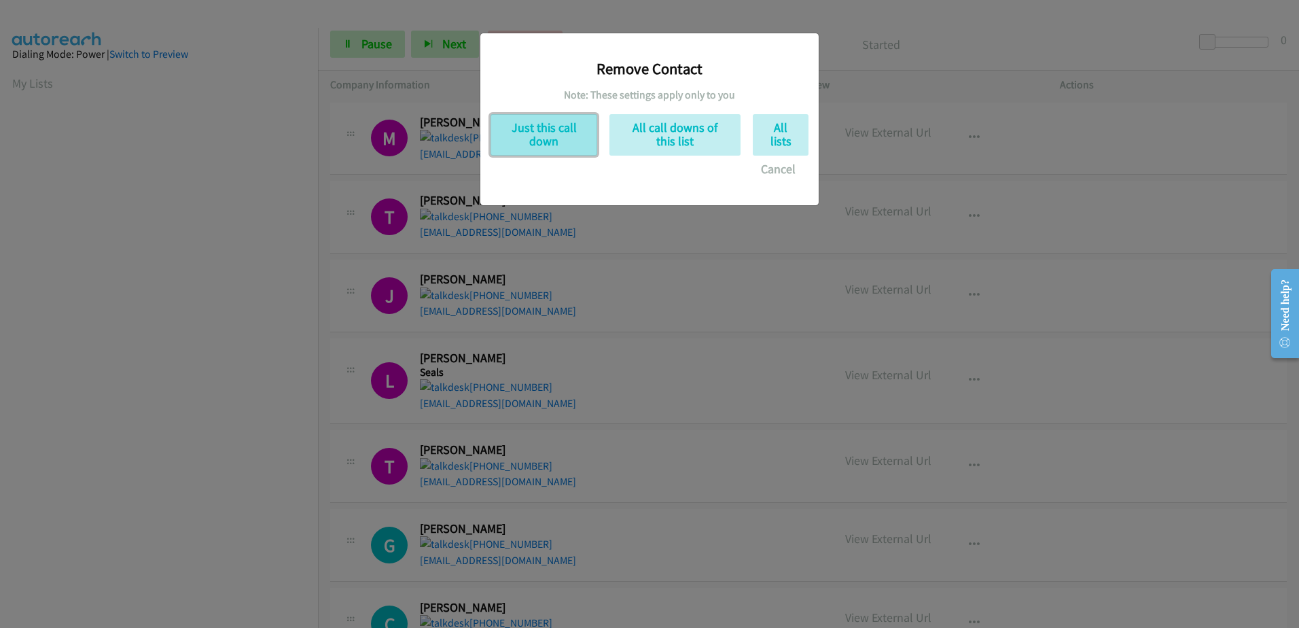
click at [511, 131] on button "Just this call down" at bounding box center [543, 134] width 107 height 41
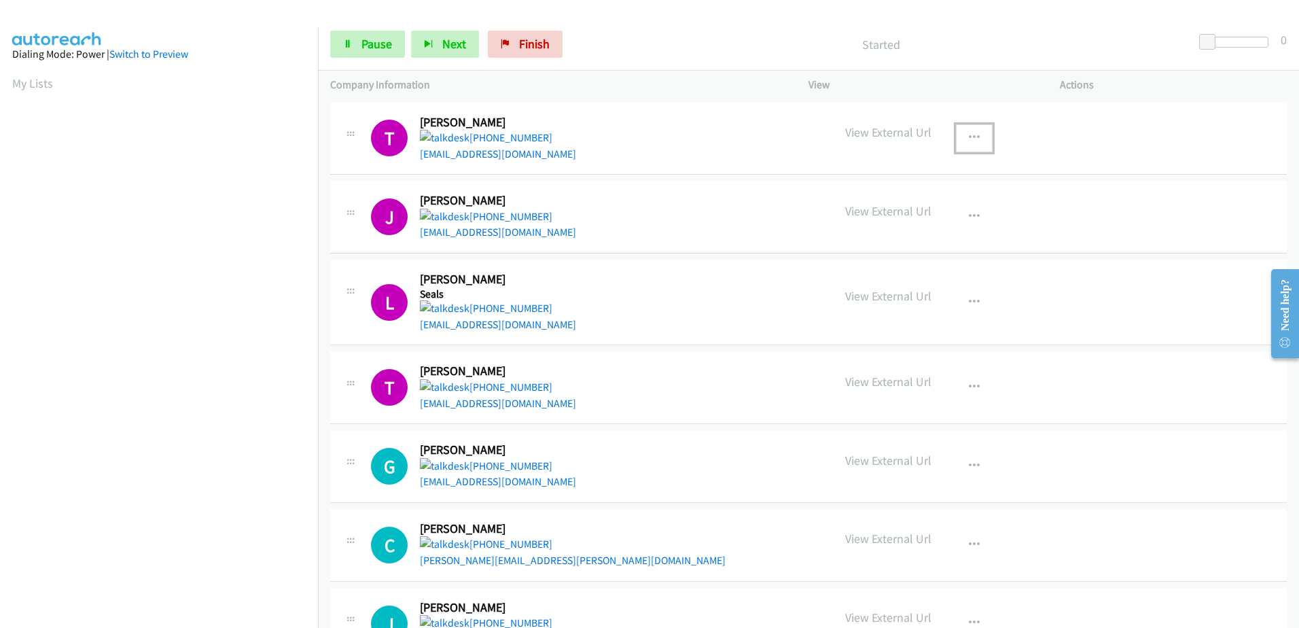
click at [961, 137] on button "button" at bounding box center [974, 137] width 37 height 27
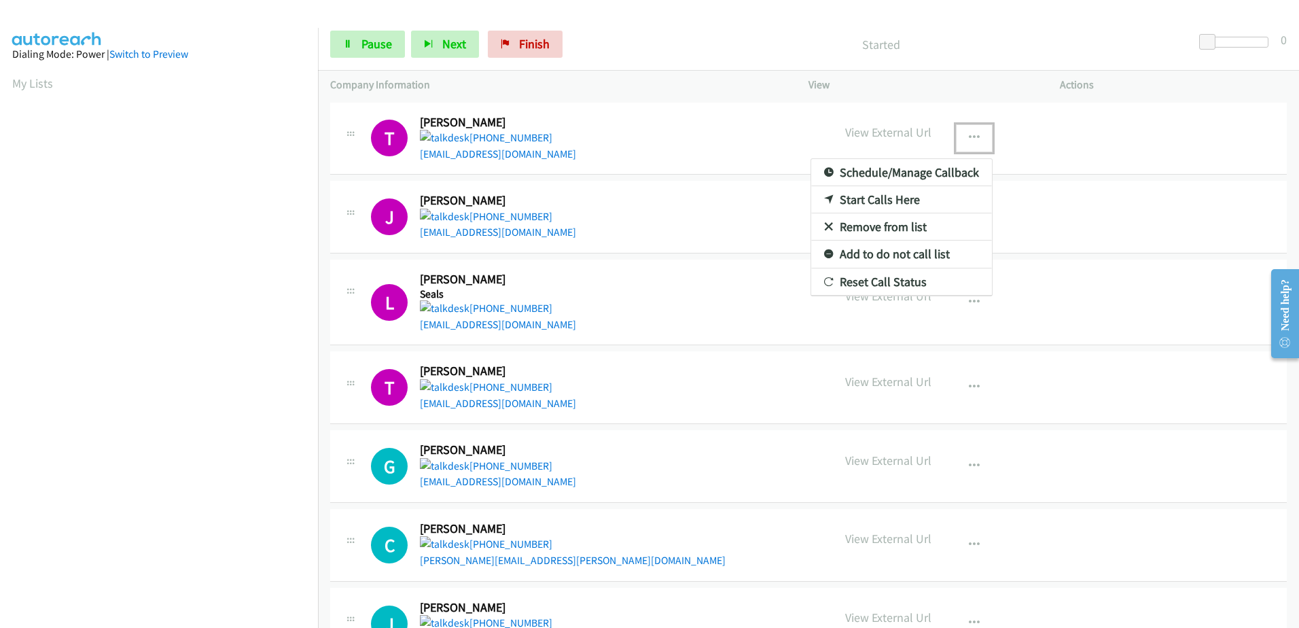
click at [861, 221] on link "Remove from list" at bounding box center [901, 226] width 181 height 27
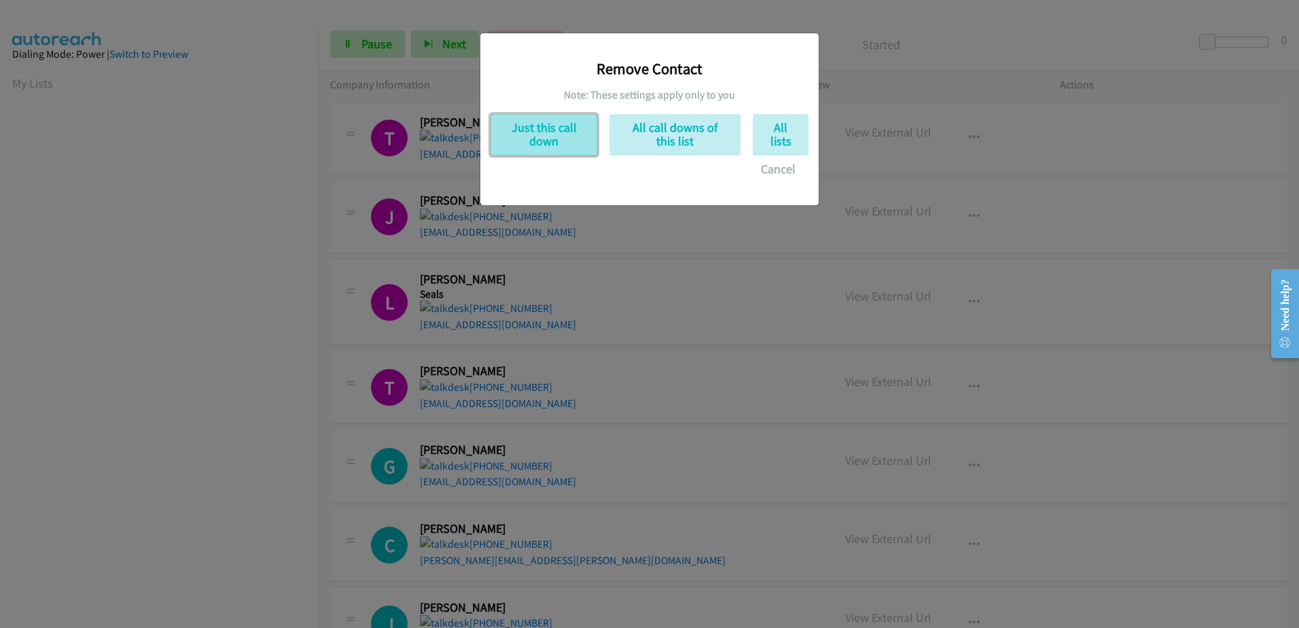
click at [545, 130] on button "Just this call down" at bounding box center [543, 134] width 107 height 41
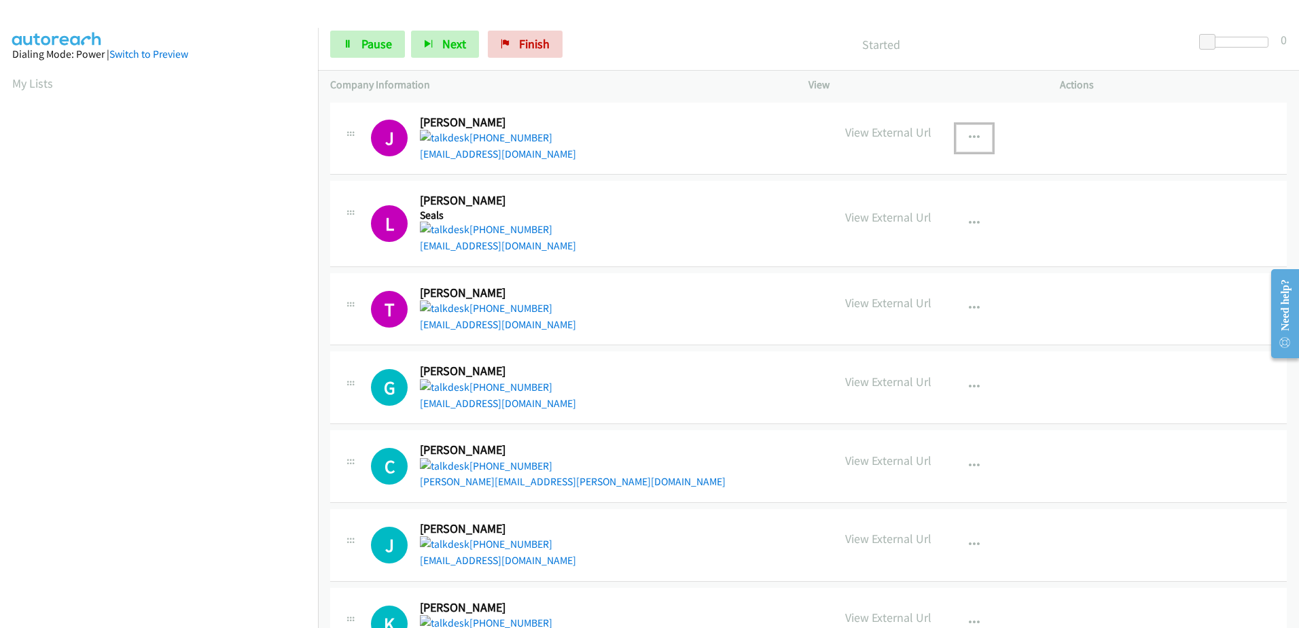
click at [969, 134] on icon "button" at bounding box center [974, 137] width 11 height 11
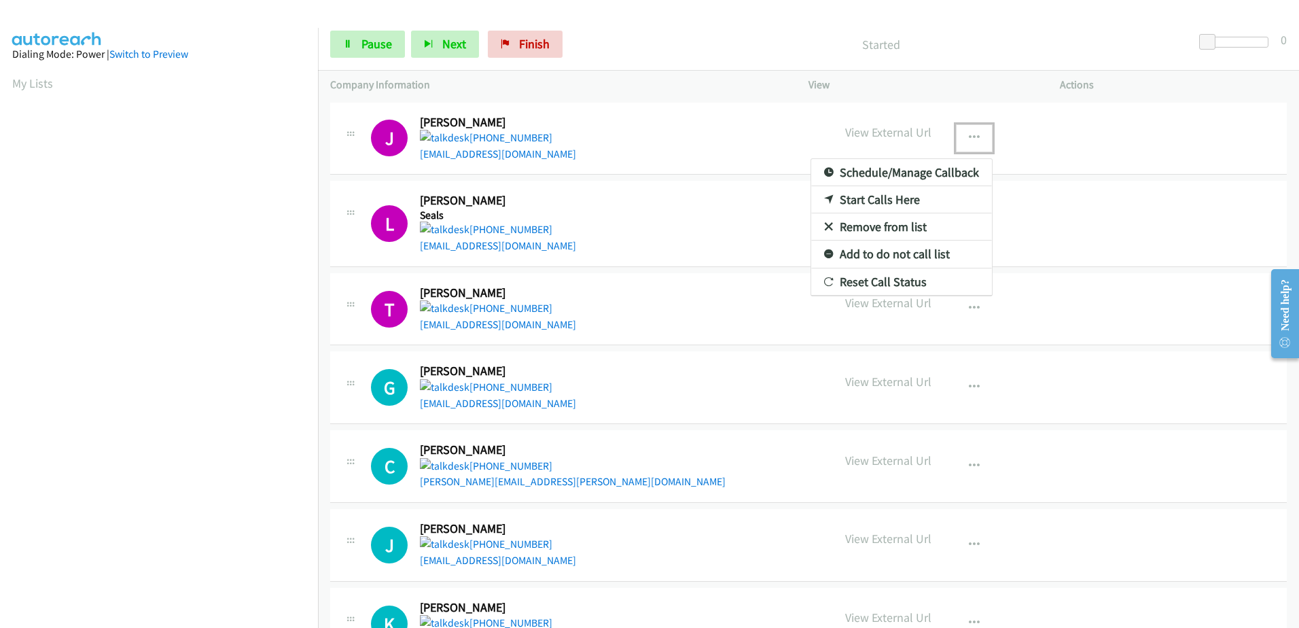
click at [835, 221] on link "Remove from list" at bounding box center [901, 226] width 181 height 27
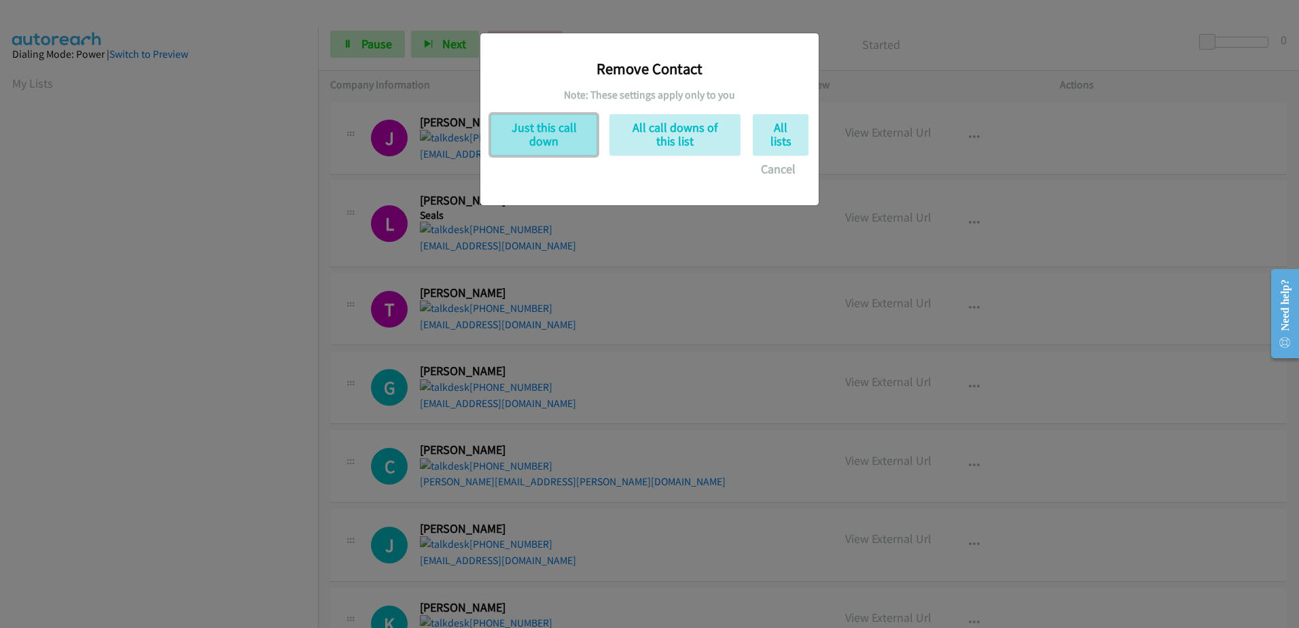
click at [566, 151] on button "Just this call down" at bounding box center [543, 134] width 107 height 41
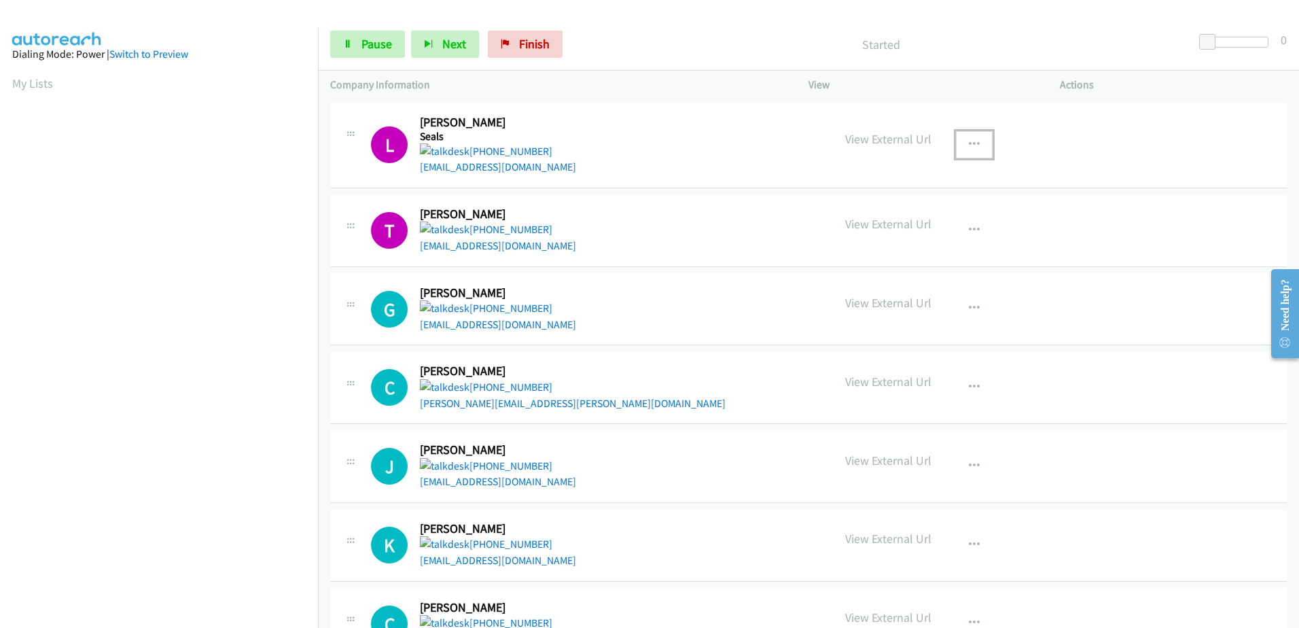
click at [969, 143] on icon "button" at bounding box center [974, 144] width 11 height 11
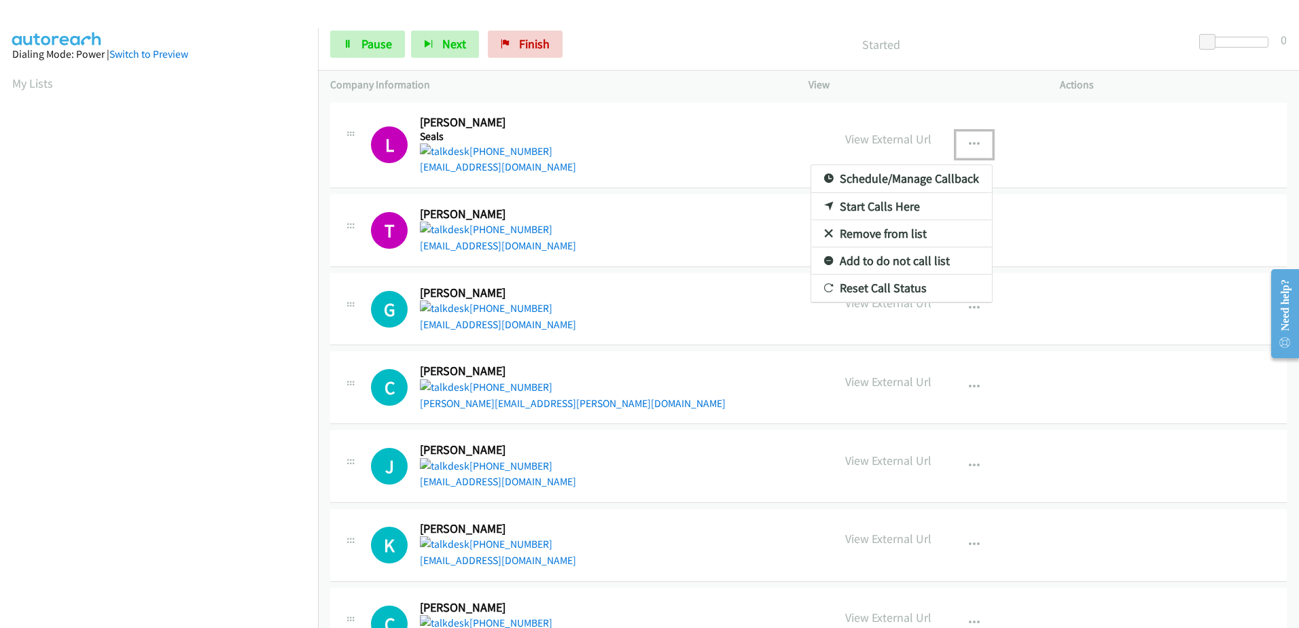
click at [846, 234] on link "Remove from list" at bounding box center [901, 233] width 181 height 27
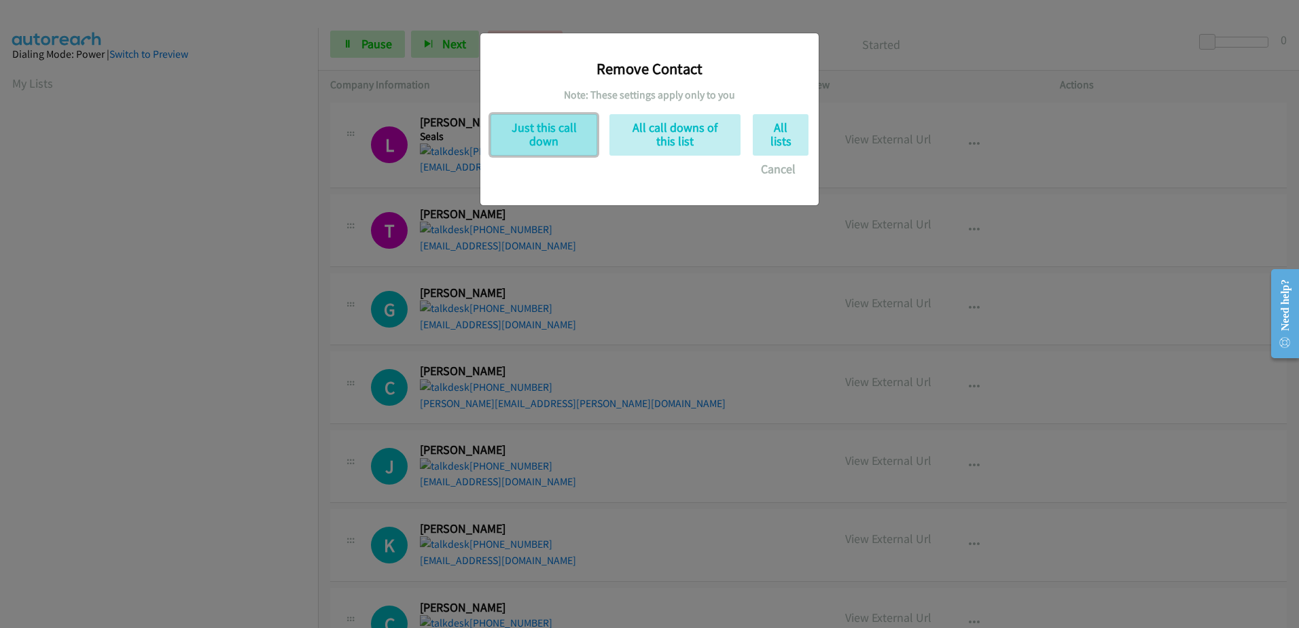
click at [545, 136] on button "Just this call down" at bounding box center [543, 134] width 107 height 41
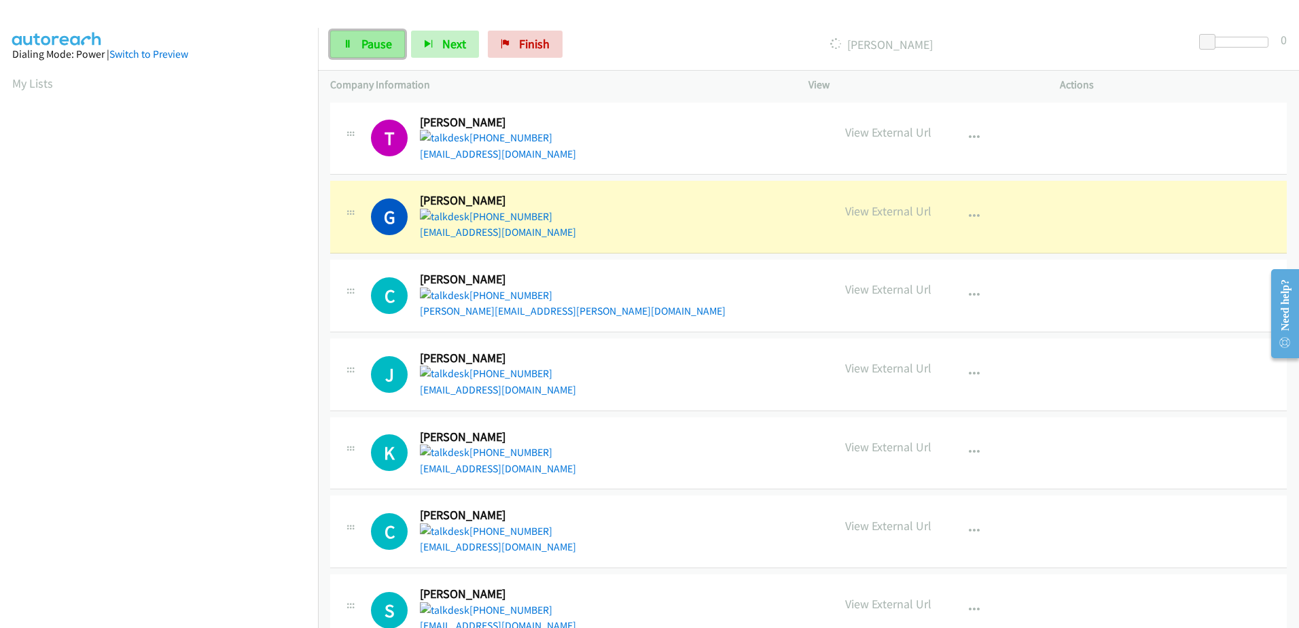
click at [360, 47] on link "Pause" at bounding box center [367, 44] width 75 height 27
click at [378, 52] on link "Start Calls" at bounding box center [378, 44] width 97 height 27
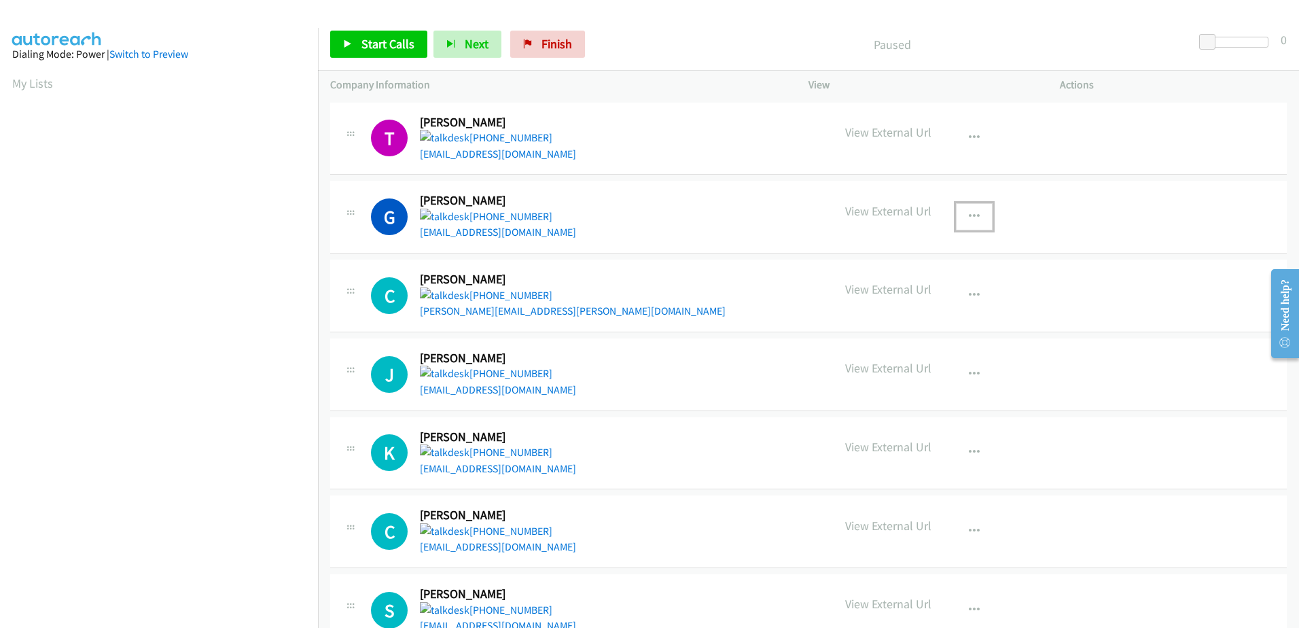
click at [969, 211] on icon "button" at bounding box center [974, 216] width 11 height 11
click at [851, 307] on link "Remove from list" at bounding box center [901, 305] width 181 height 27
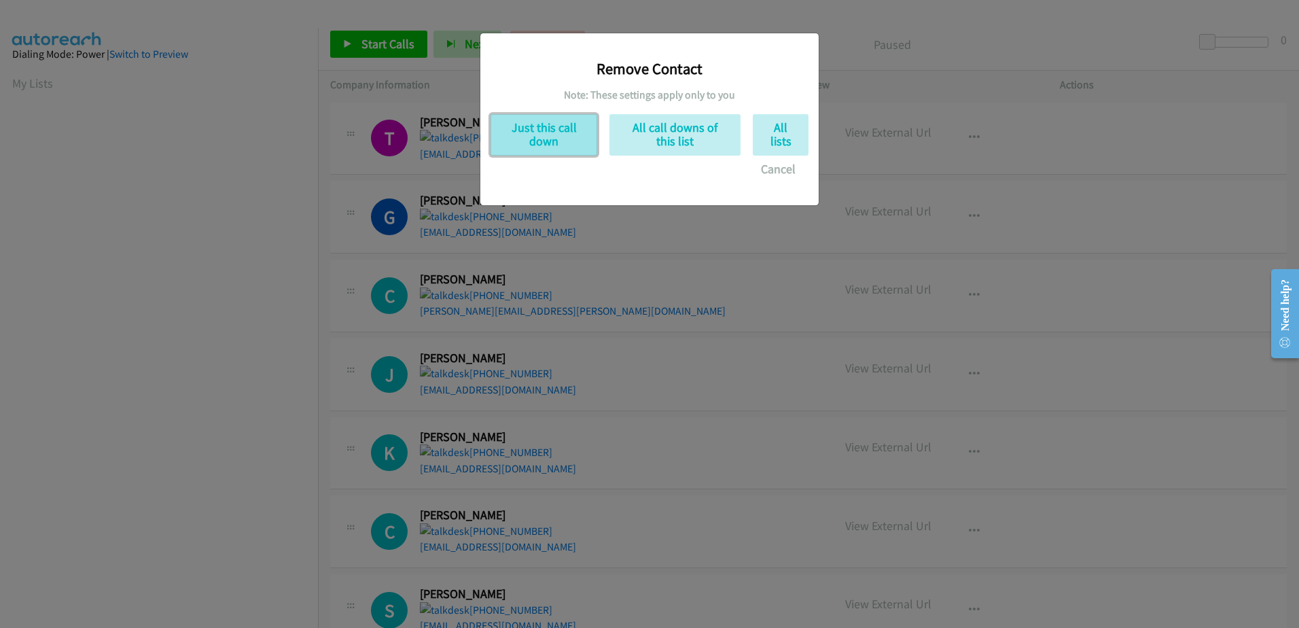
click at [547, 125] on button "Just this call down" at bounding box center [543, 134] width 107 height 41
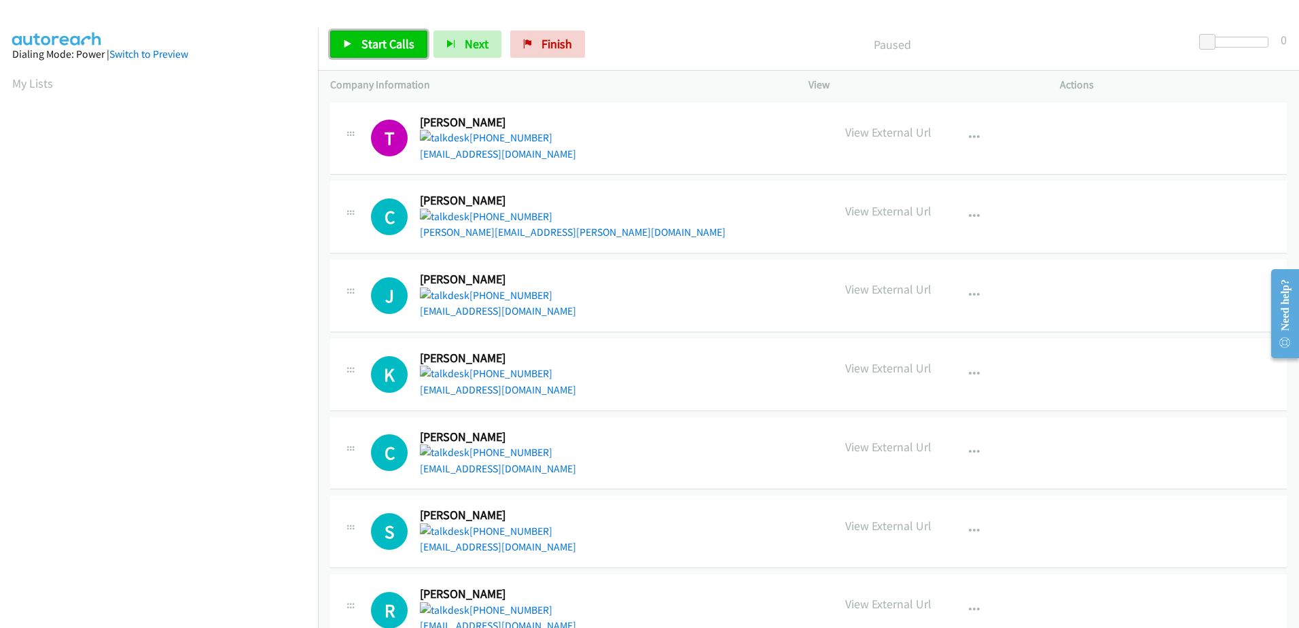
click at [383, 52] on link "Start Calls" at bounding box center [378, 44] width 97 height 27
click at [370, 49] on span "Pause" at bounding box center [376, 44] width 31 height 16
click at [371, 46] on span "Start Calls" at bounding box center [387, 44] width 53 height 16
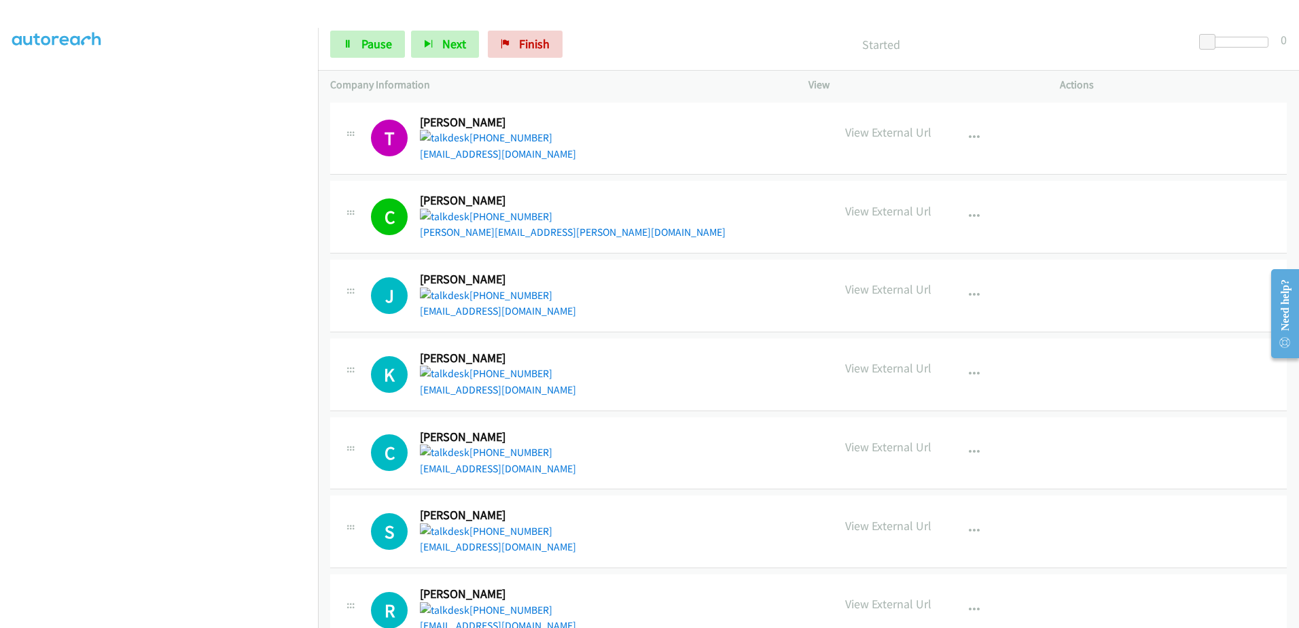
scroll to position [117, 0]
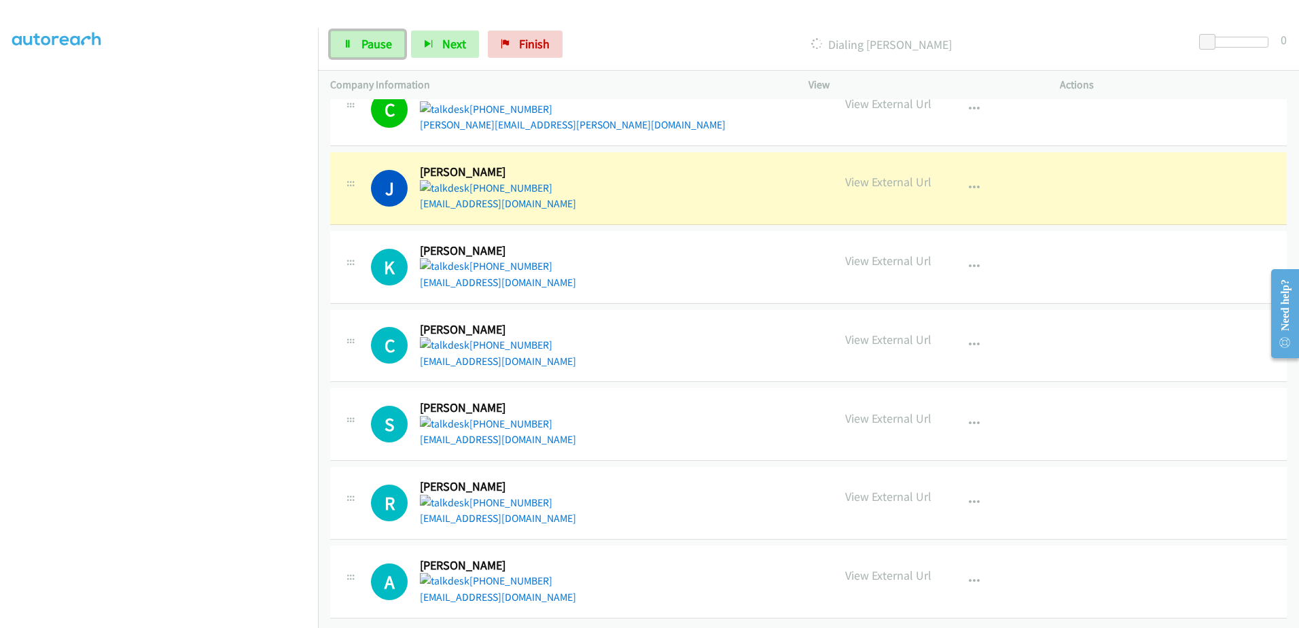
drag, startPoint x: 375, startPoint y: 46, endPoint x: 341, endPoint y: 6, distance: 52.0
click at [375, 46] on span "Pause" at bounding box center [376, 44] width 31 height 16
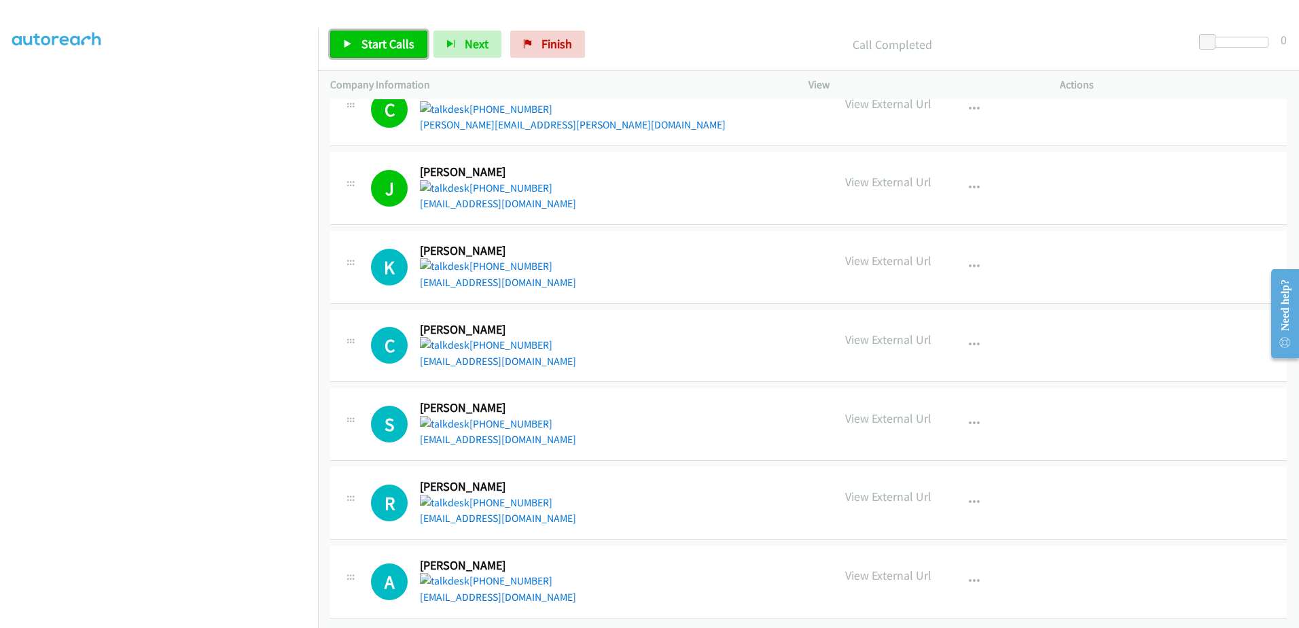
click at [388, 44] on span "Start Calls" at bounding box center [387, 44] width 53 height 16
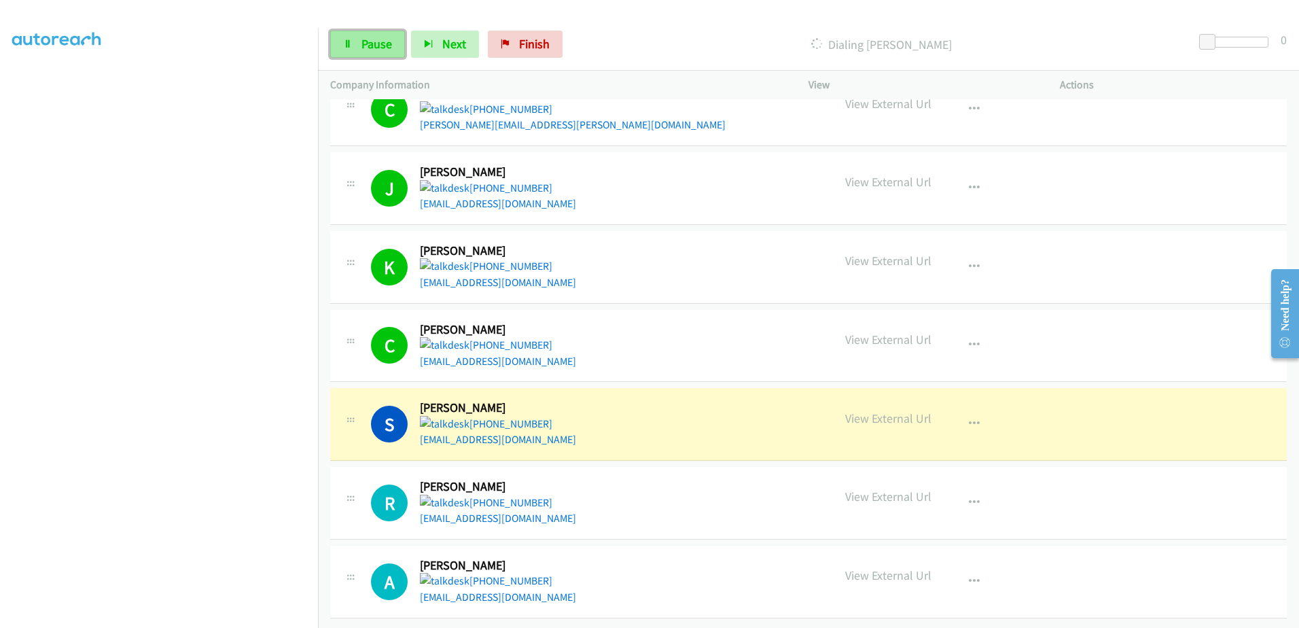
drag, startPoint x: 361, startPoint y: 44, endPoint x: 369, endPoint y: 39, distance: 9.8
click at [361, 44] on span "Pause" at bounding box center [376, 44] width 31 height 16
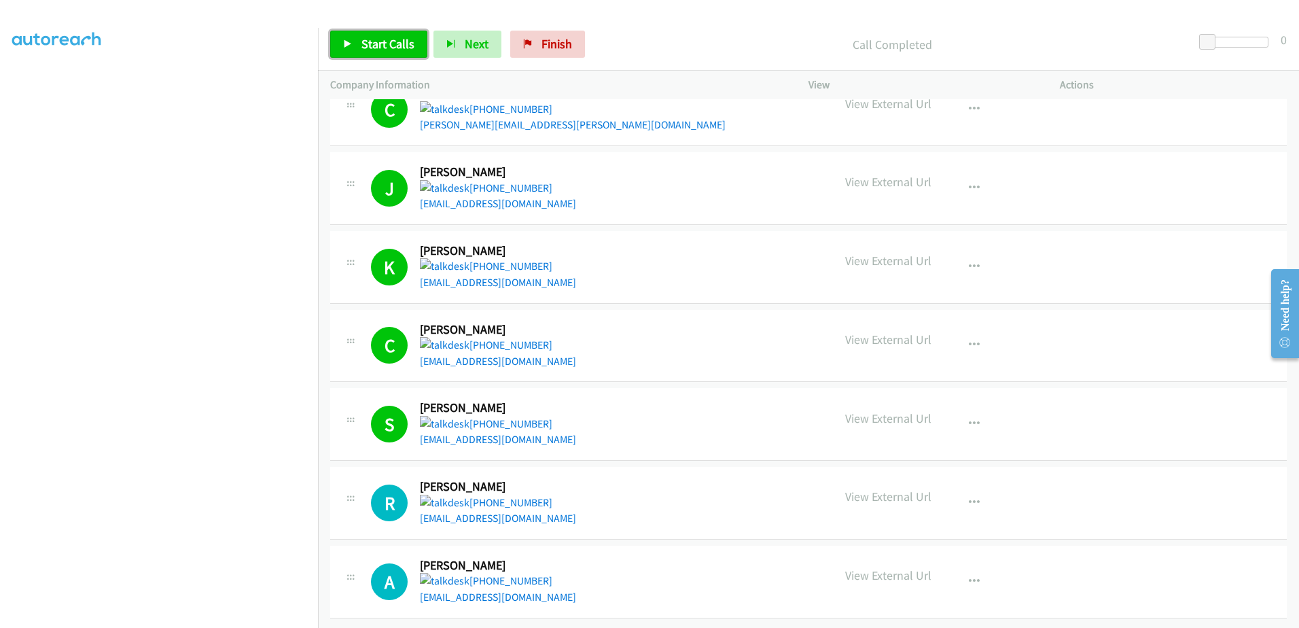
click at [385, 43] on span "Start Calls" at bounding box center [387, 44] width 53 height 16
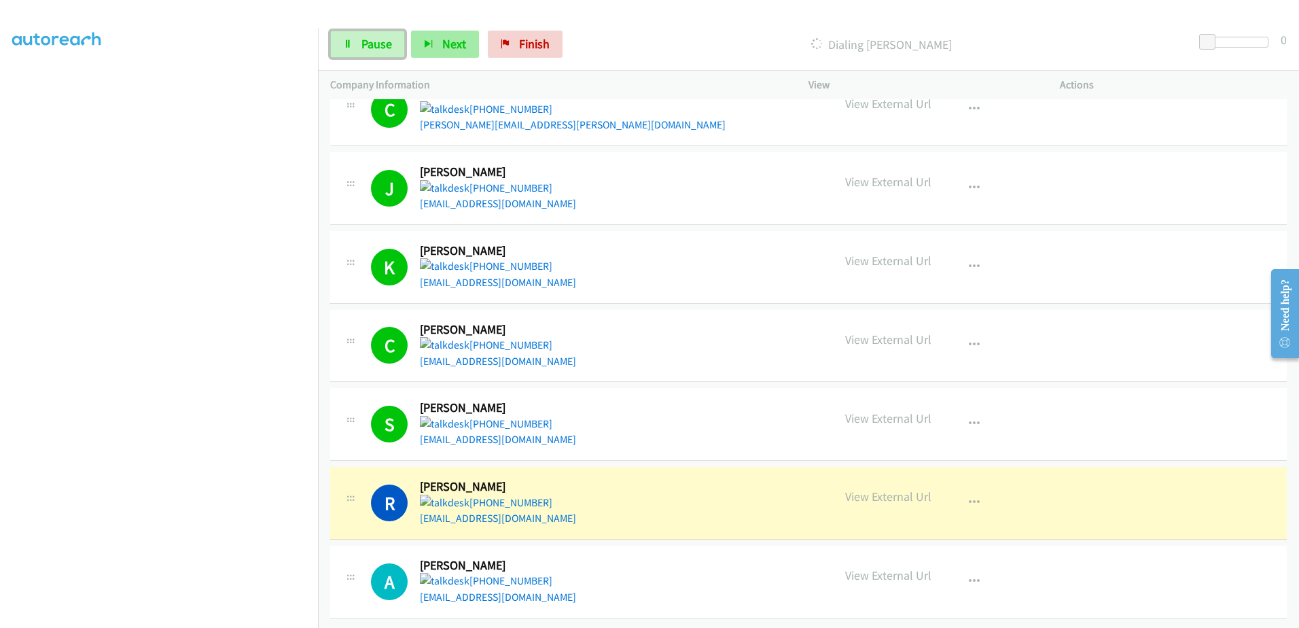
drag, startPoint x: 380, startPoint y: 35, endPoint x: 435, endPoint y: 50, distance: 57.5
click at [379, 35] on link "Pause" at bounding box center [367, 44] width 75 height 27
